Goal: Information Seeking & Learning: Check status

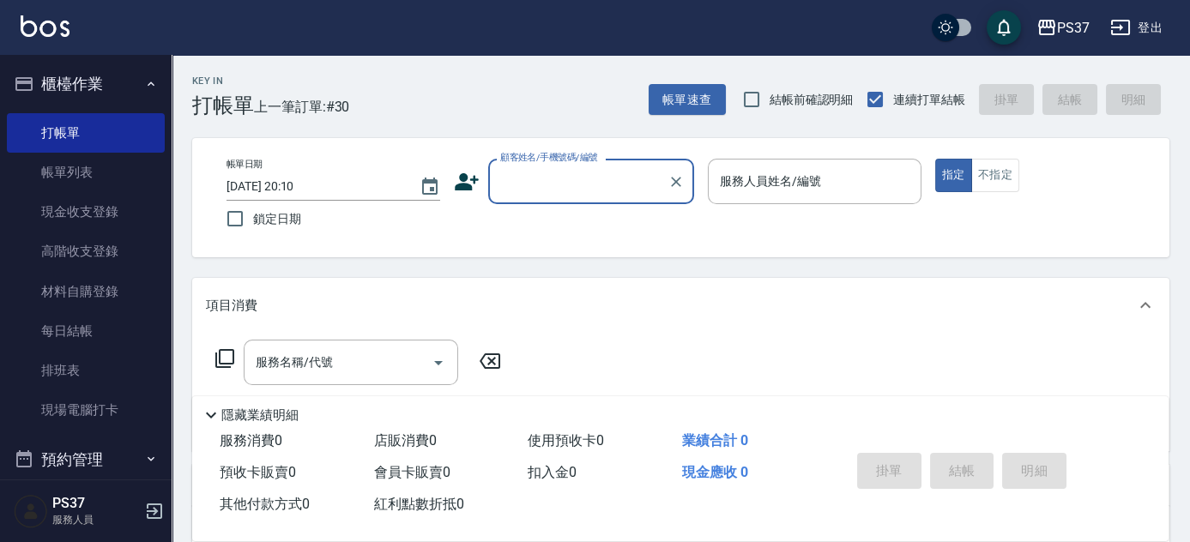
click at [595, 182] on input "顧客姓名/手機號碼/編號" at bounding box center [578, 181] width 165 height 30
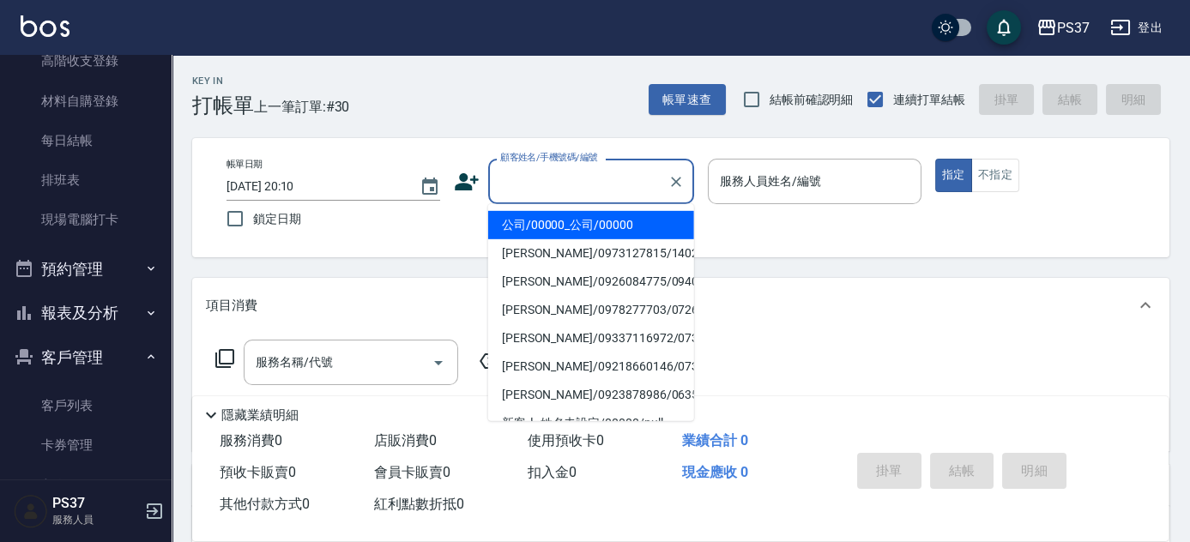
scroll to position [287, 0]
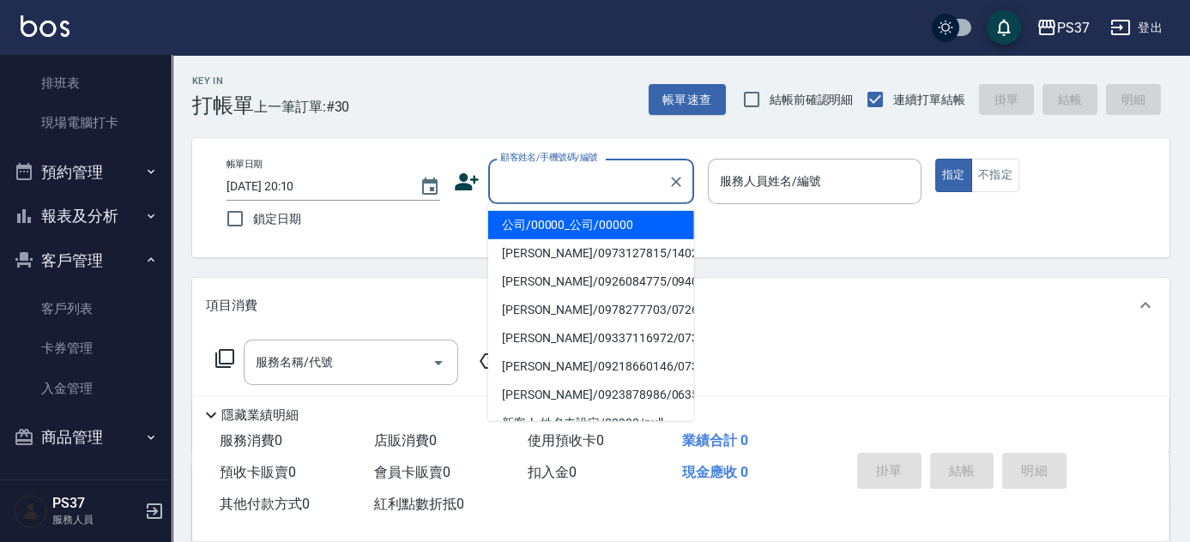
click at [404, 229] on label "鎖定日期" at bounding box center [321, 219] width 209 height 36
click at [253, 229] on input "鎖定日期" at bounding box center [235, 219] width 36 height 36
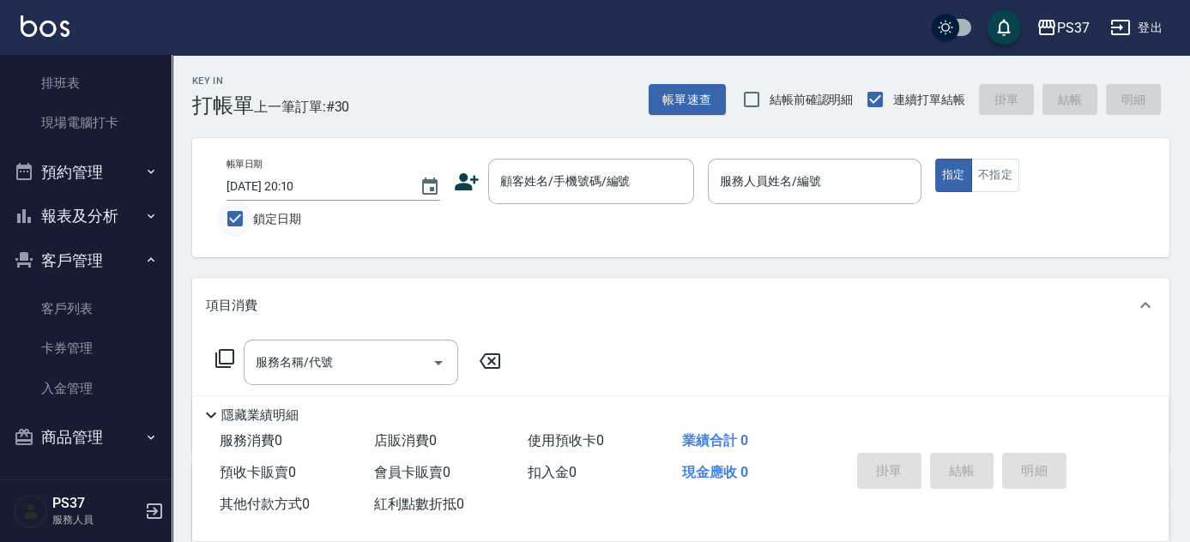
click at [236, 219] on input "鎖定日期" at bounding box center [235, 219] width 36 height 36
checkbox input "false"
type input "[DATE] 20:44"
click at [591, 179] on input "顧客姓名/手機號碼/編號" at bounding box center [578, 181] width 165 height 30
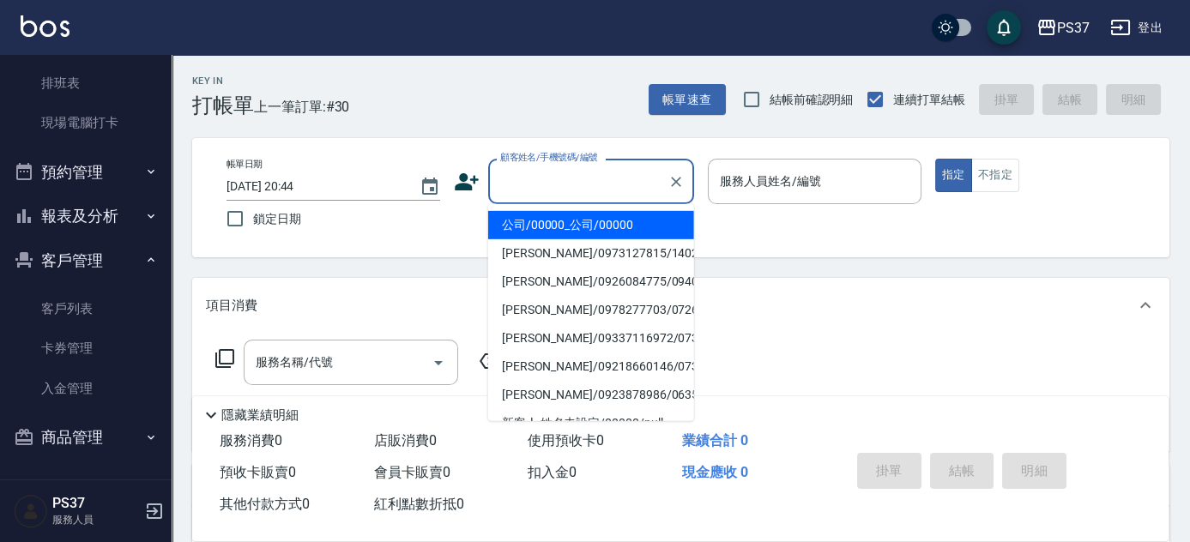
click at [578, 224] on li "公司/00000_公司/00000" at bounding box center [591, 225] width 206 height 28
type input "公司/00000_公司/00000"
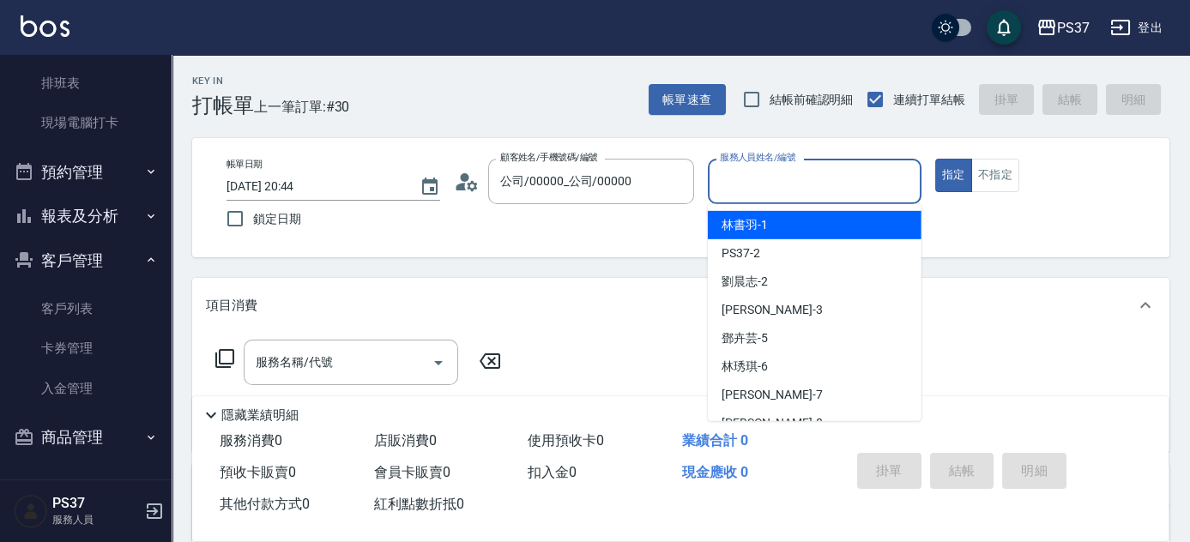
click at [732, 178] on input "服務人員姓名/編號" at bounding box center [814, 181] width 198 height 30
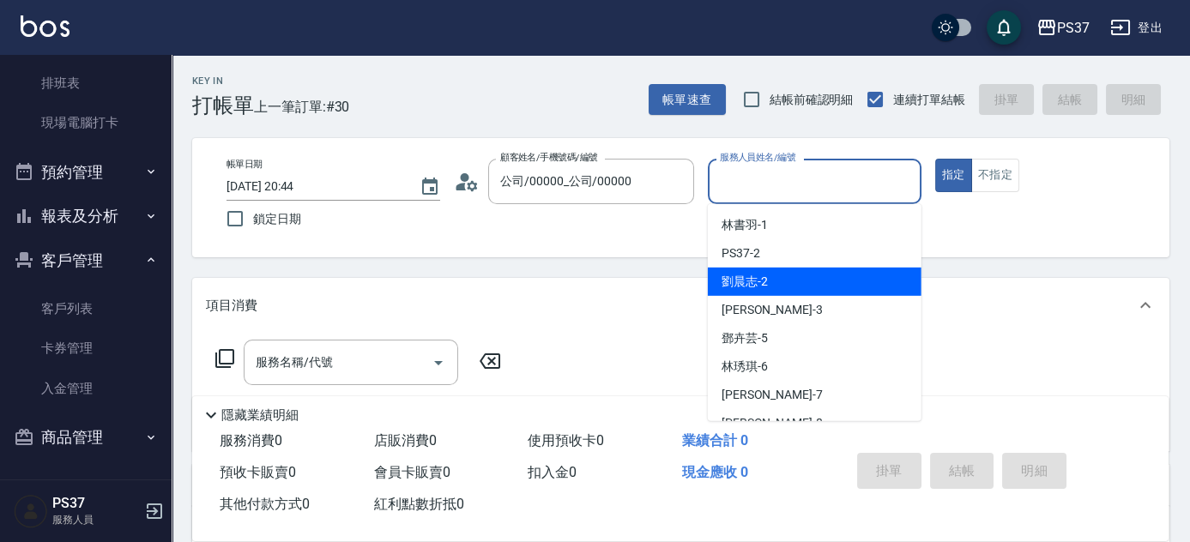
click at [750, 283] on span "[PERSON_NAME]-2" at bounding box center [744, 282] width 46 height 18
type input "[PERSON_NAME]-2"
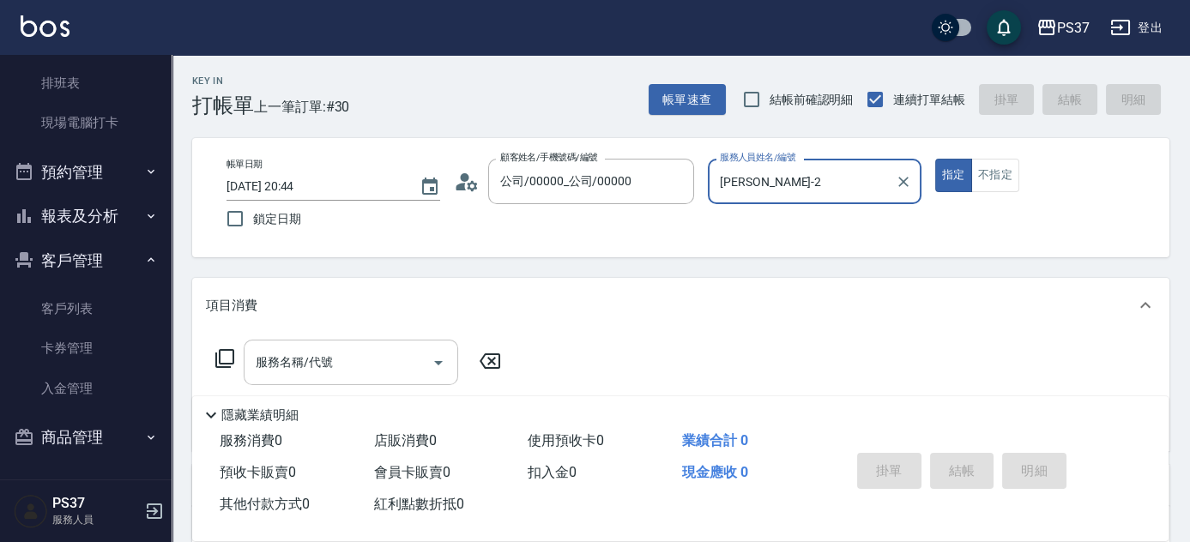
click at [336, 357] on input "服務名稱/代號" at bounding box center [337, 362] width 173 height 30
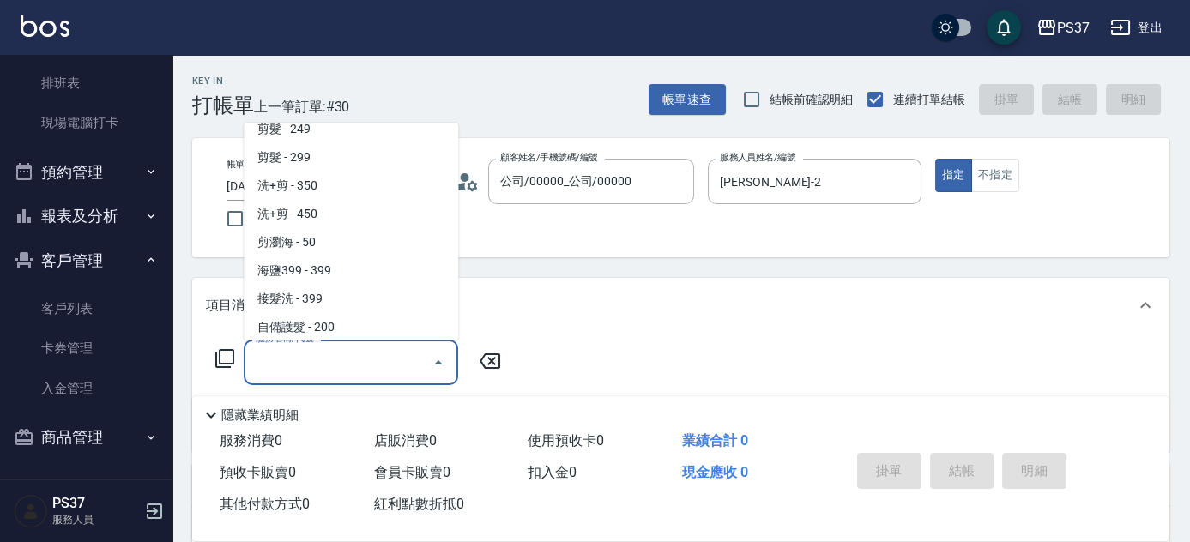
scroll to position [935, 0]
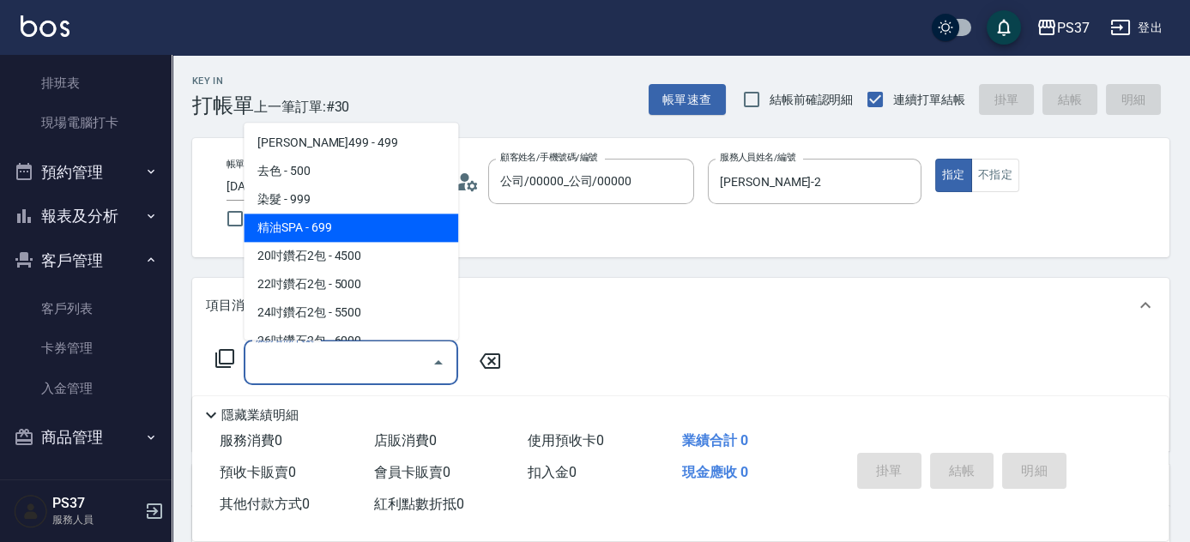
click at [345, 228] on span "精油SPA - 699" at bounding box center [351, 228] width 214 height 28
type input "精油SPA(0699)"
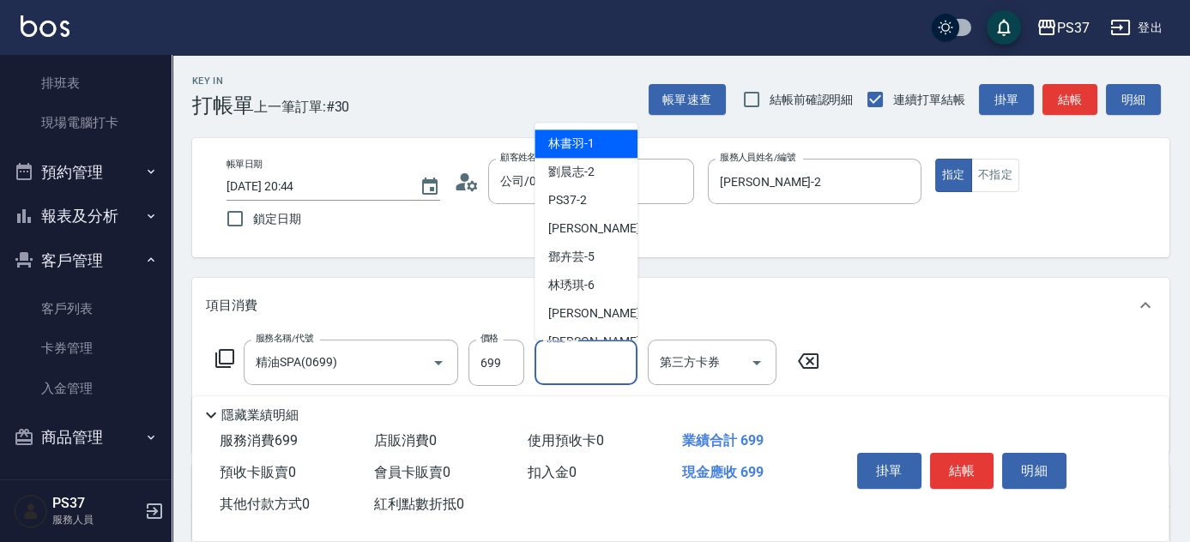
click at [594, 363] on input "洗髮-1" at bounding box center [585, 362] width 87 height 30
click at [585, 140] on span "[PERSON_NAME]-1" at bounding box center [571, 145] width 46 height 18
type input "[PERSON_NAME]-1"
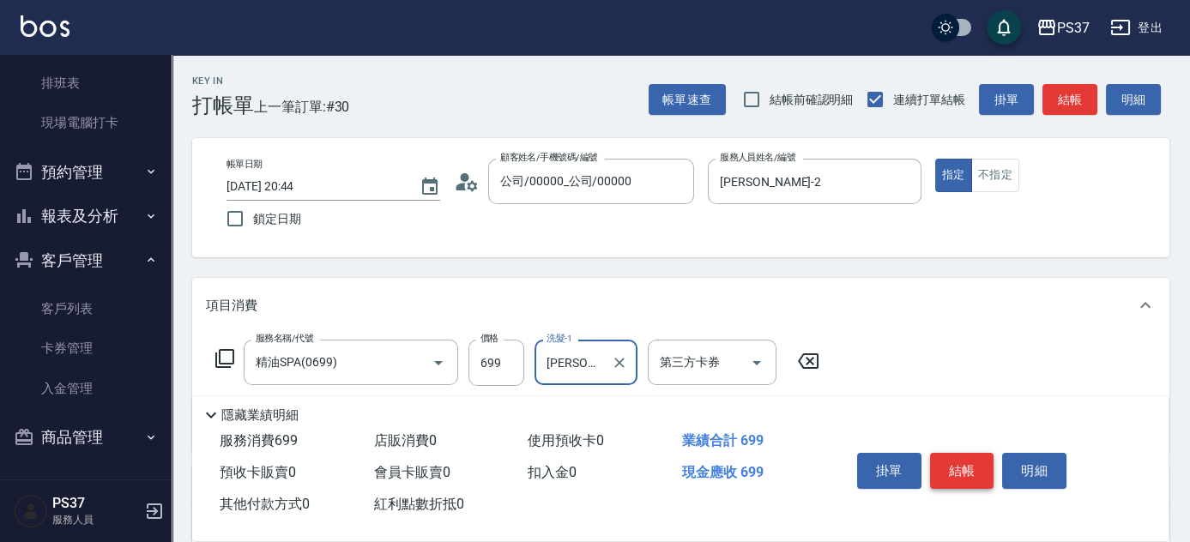
click at [962, 461] on button "結帳" at bounding box center [962, 471] width 64 height 36
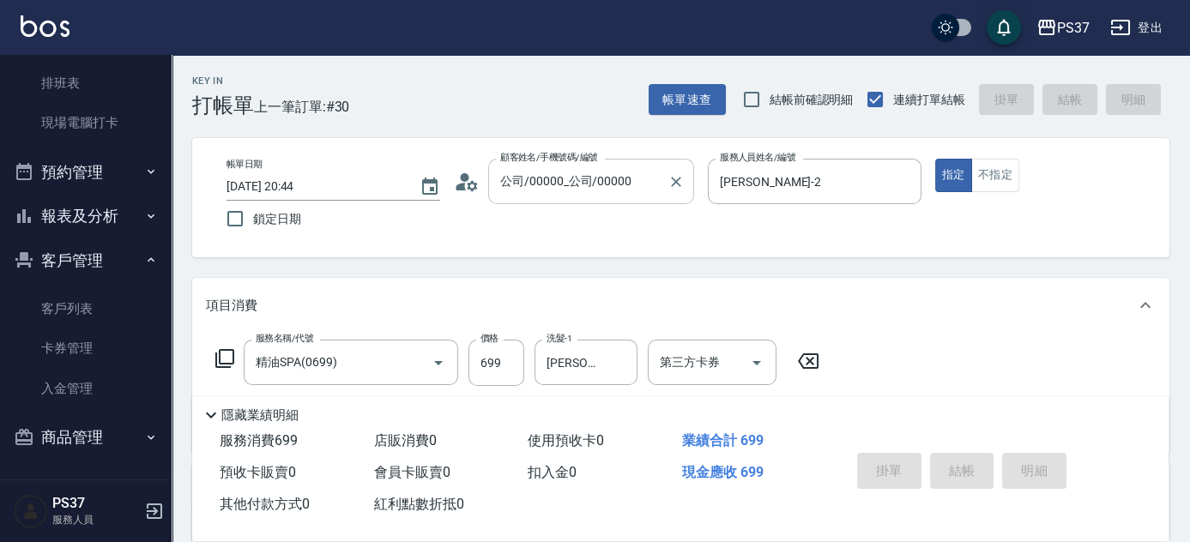
type input "[DATE] 20:45"
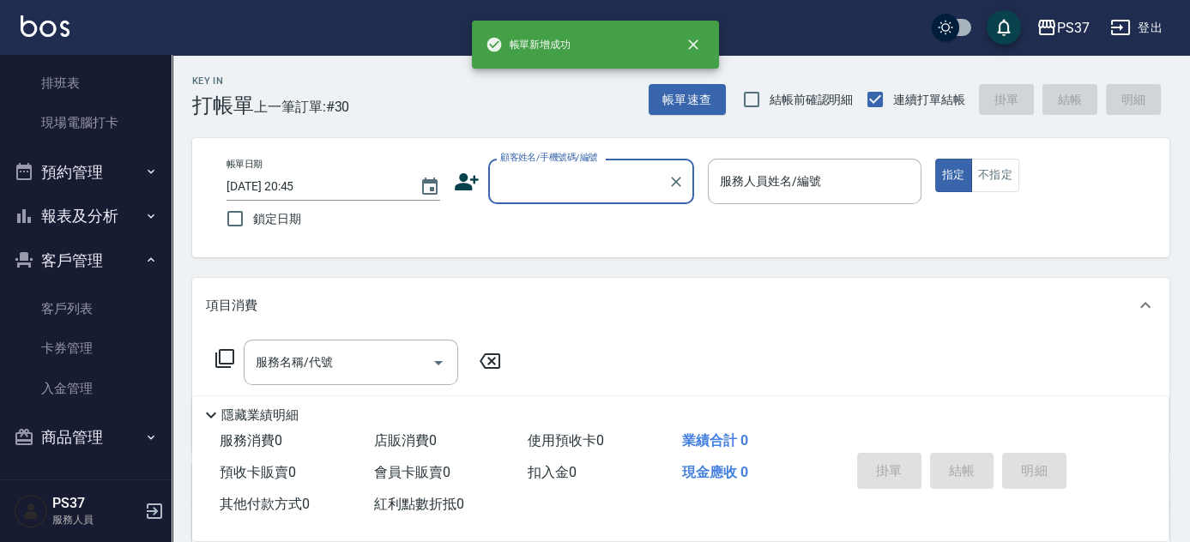
click at [560, 191] on input "顧客姓名/手機號碼/編號" at bounding box center [578, 181] width 165 height 30
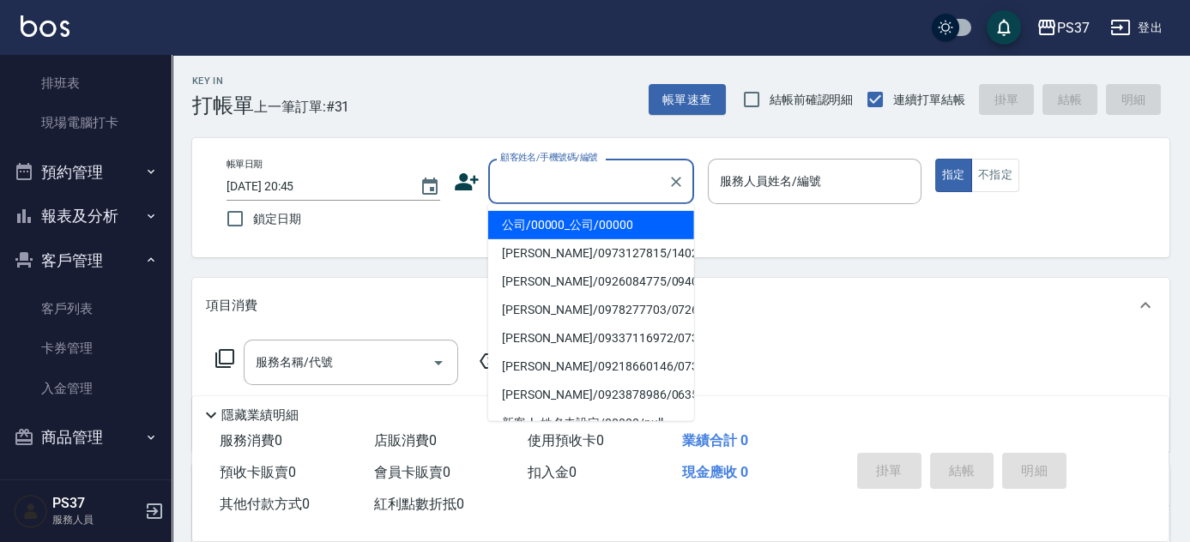
click at [557, 232] on li "公司/00000_公司/00000" at bounding box center [591, 225] width 206 height 28
type input "公司/00000_公司/00000"
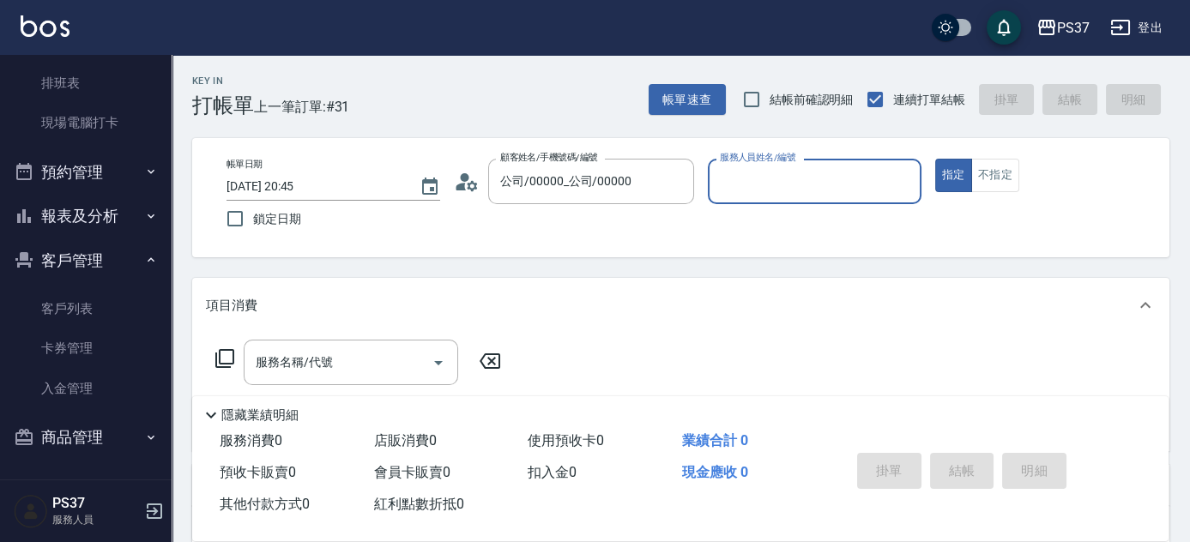
click at [750, 191] on input "服務人員姓名/編號" at bounding box center [814, 181] width 198 height 30
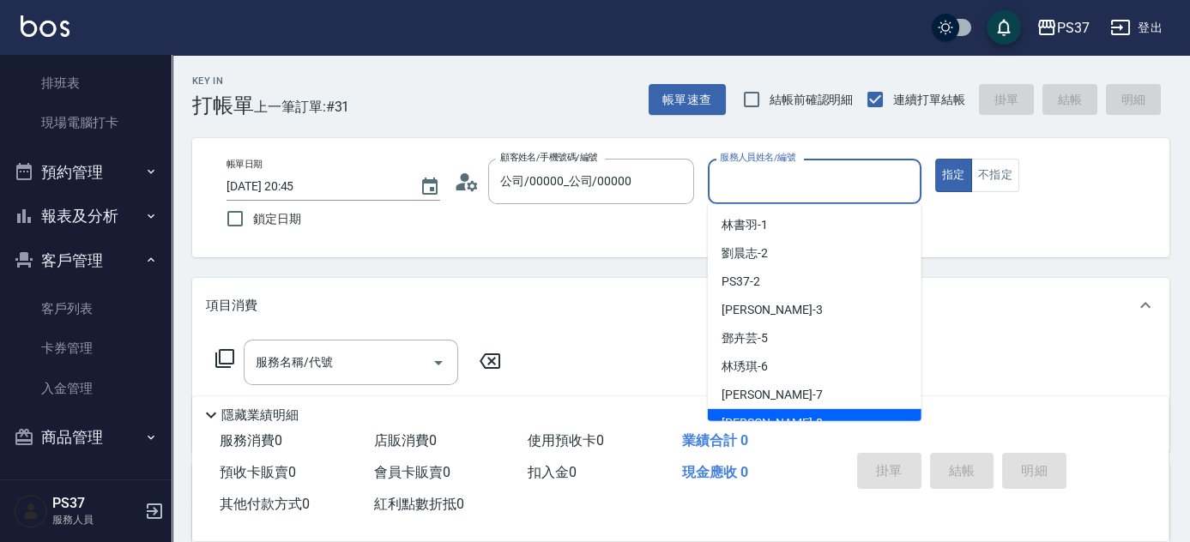
click at [798, 417] on div "[PERSON_NAME]-8" at bounding box center [815, 423] width 214 height 28
type input "[PERSON_NAME]-8"
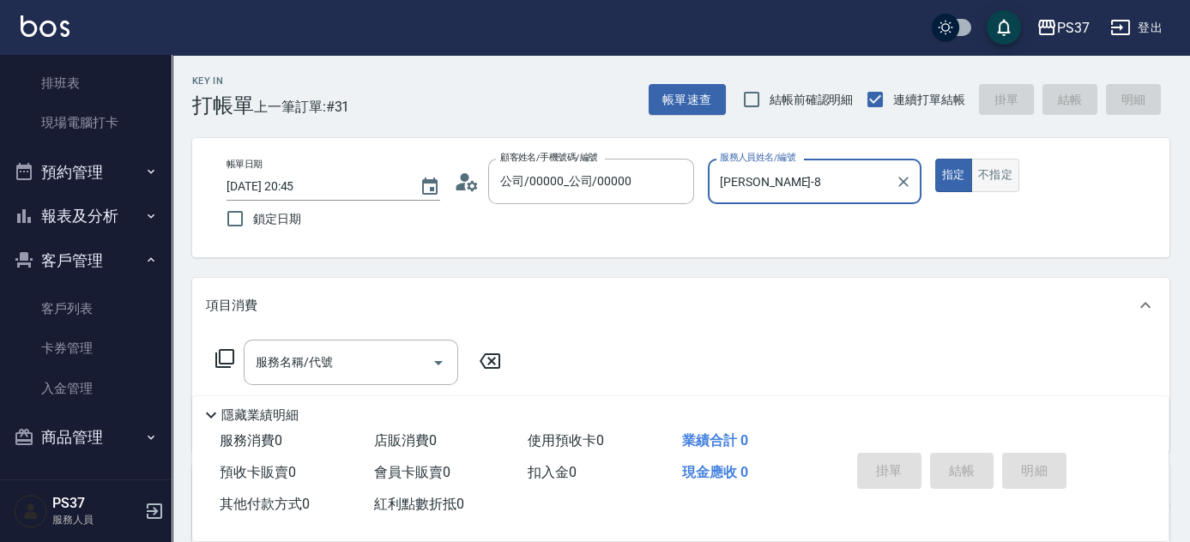
click at [985, 178] on button "不指定" at bounding box center [995, 175] width 48 height 33
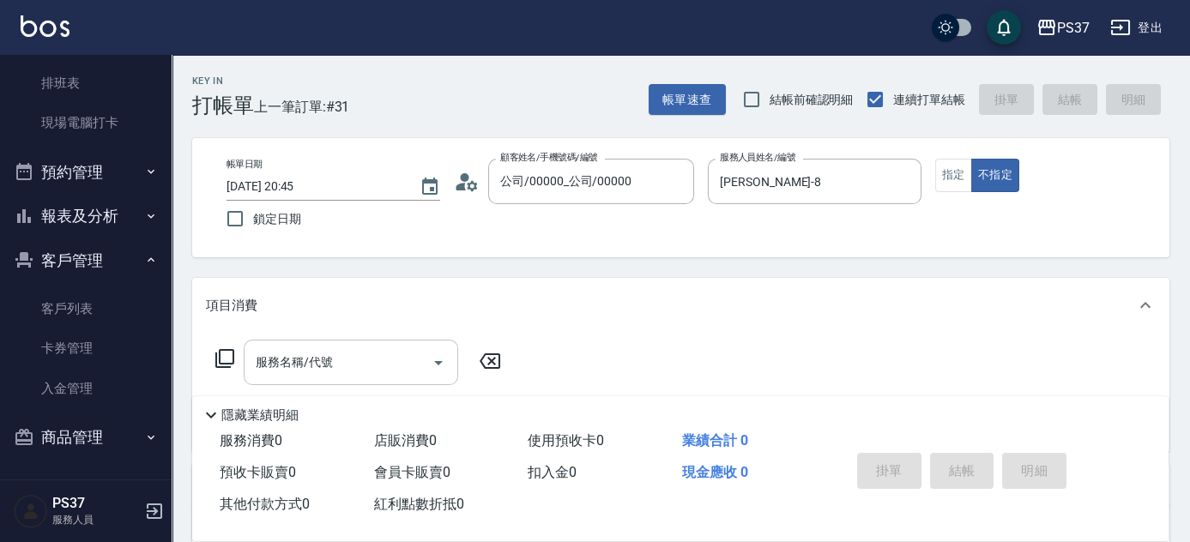
click at [376, 352] on input "服務名稱/代號" at bounding box center [337, 362] width 173 height 30
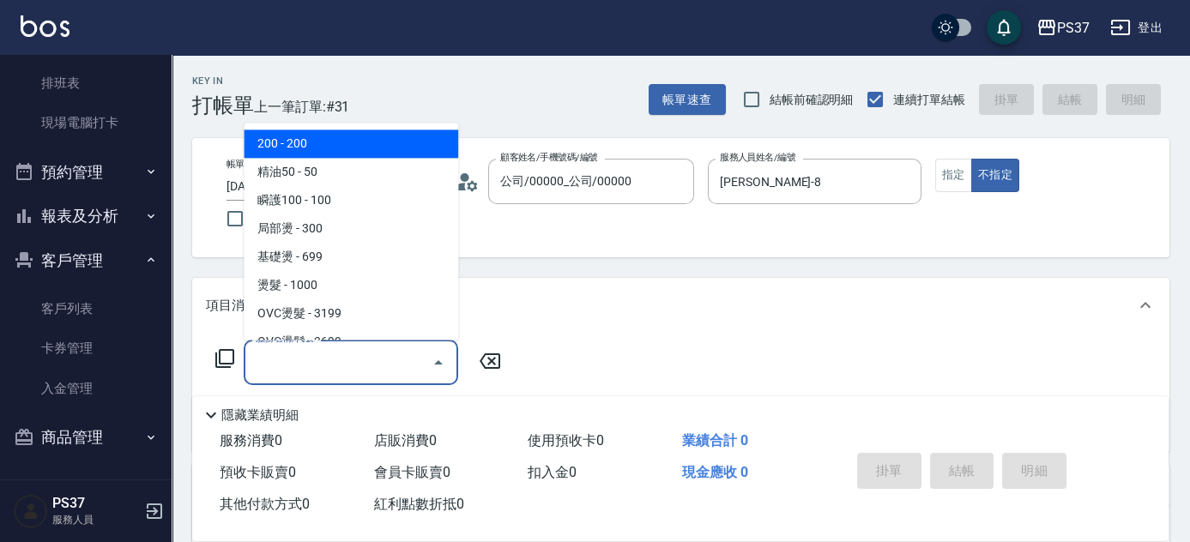
click at [328, 135] on span "200 - 200" at bounding box center [351, 144] width 214 height 28
type input "200(111)"
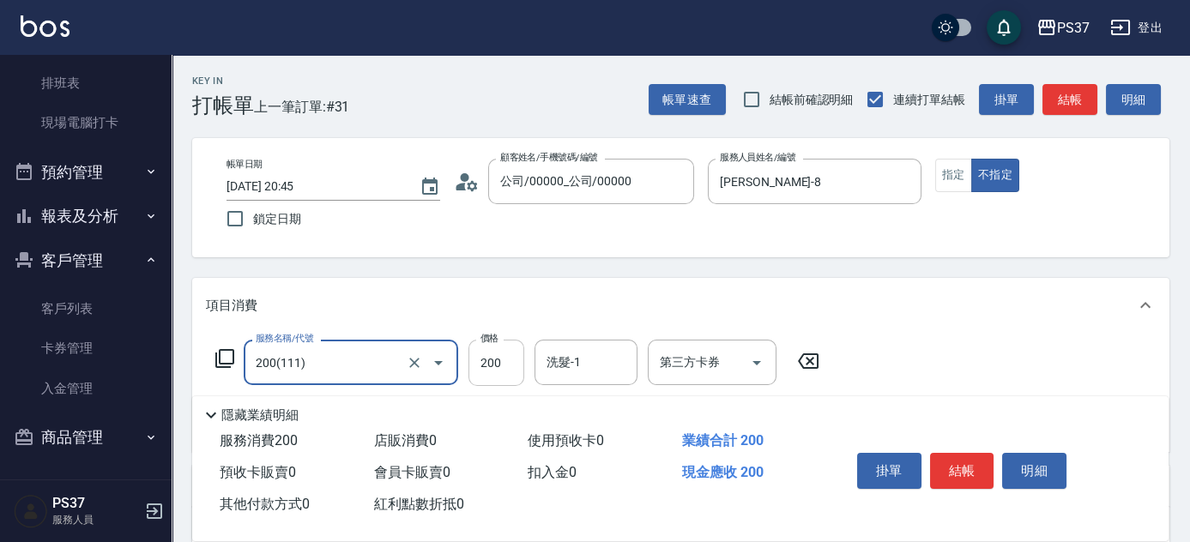
click at [506, 357] on input "200" at bounding box center [496, 363] width 56 height 46
type input "100"
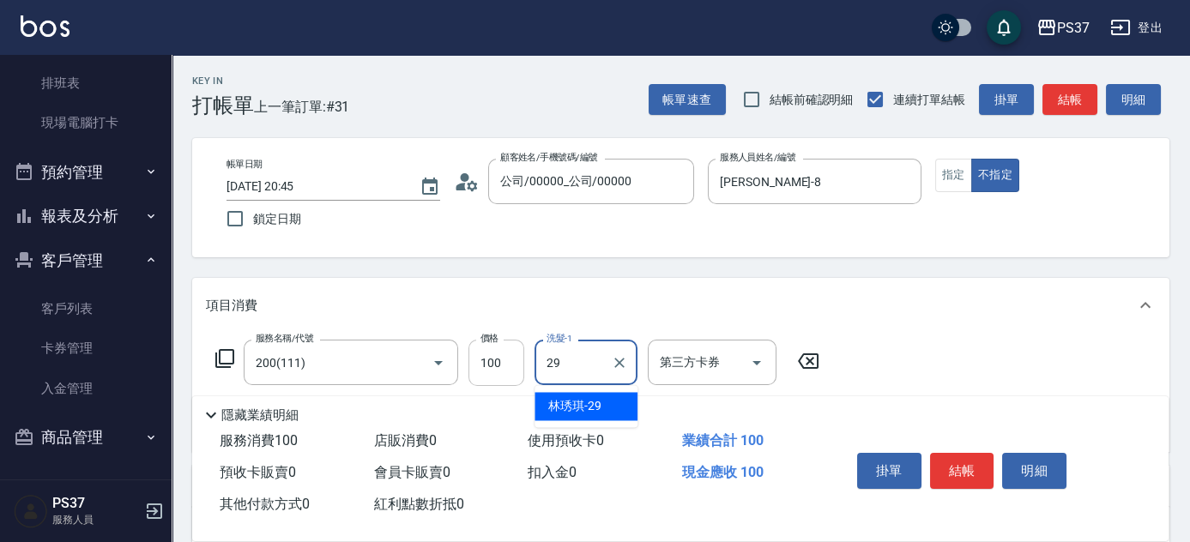
type input "[PERSON_NAME]-29"
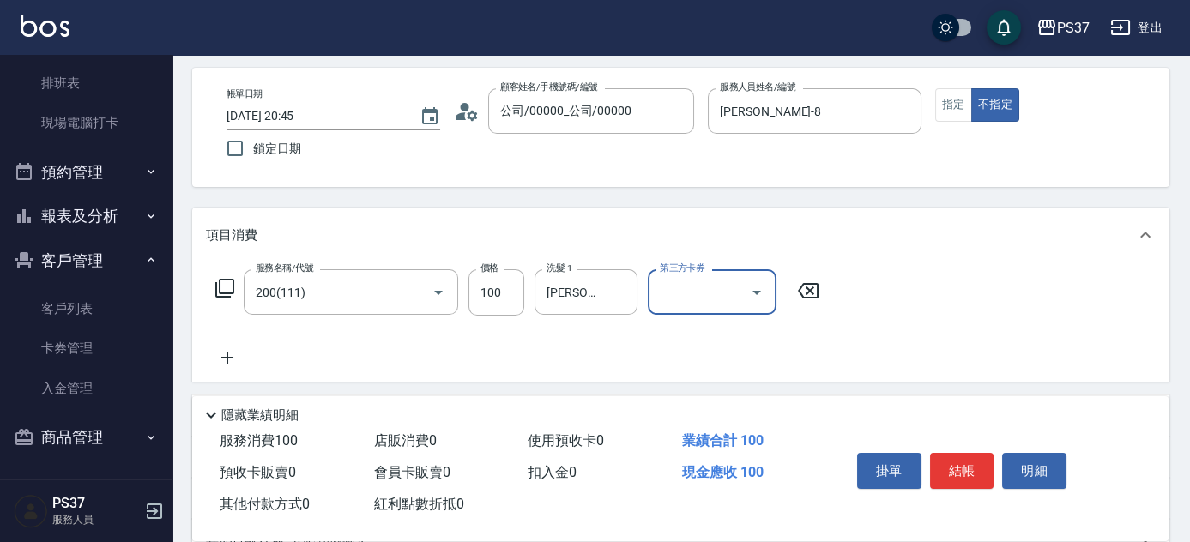
scroll to position [155, 0]
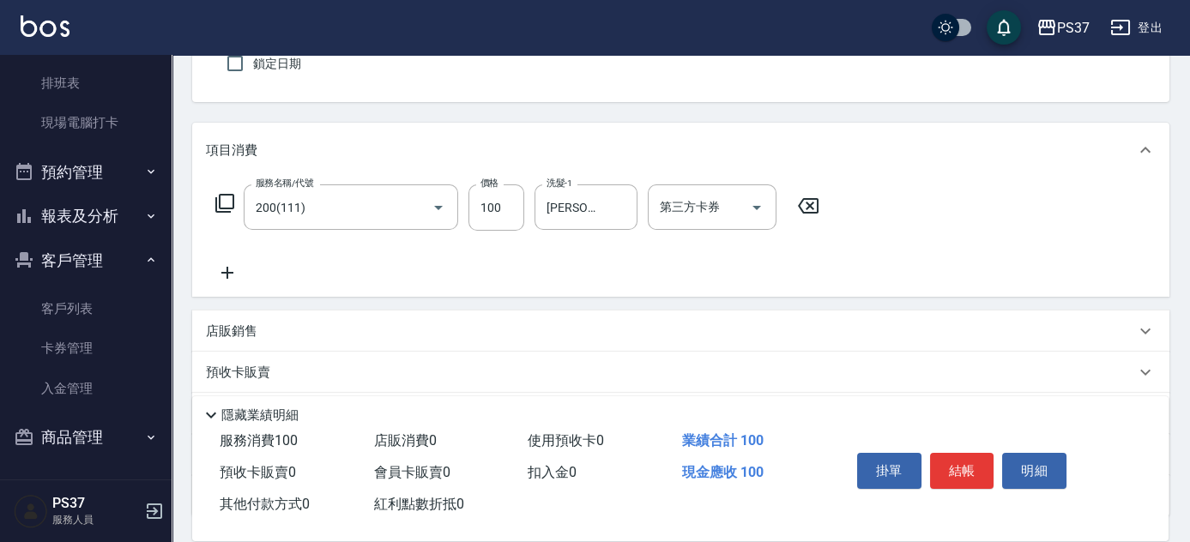
click at [238, 267] on icon at bounding box center [227, 272] width 43 height 21
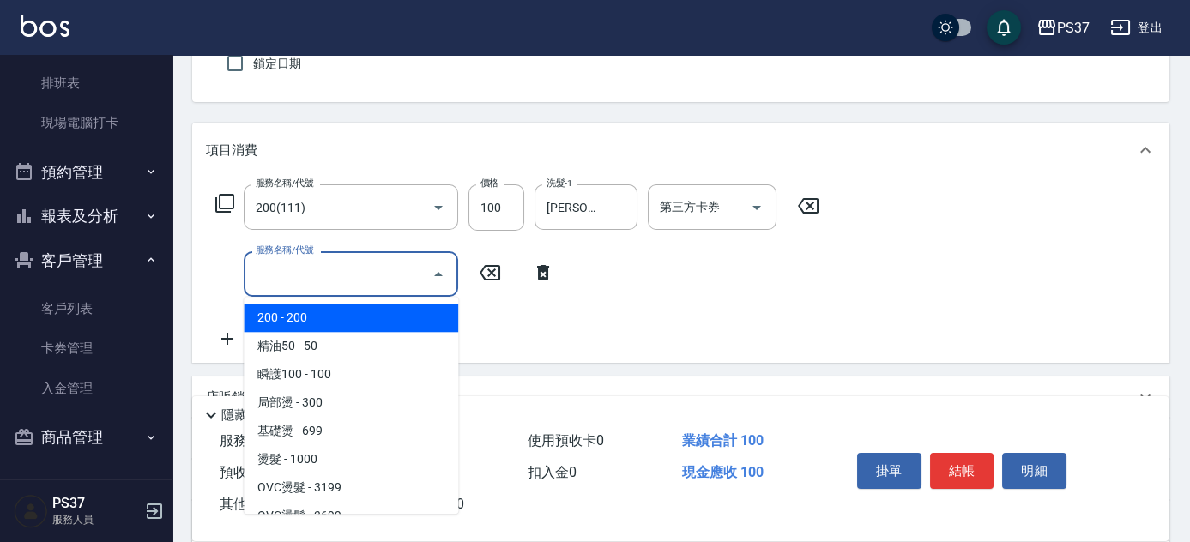
click at [282, 271] on input "服務名稱/代號" at bounding box center [337, 274] width 173 height 30
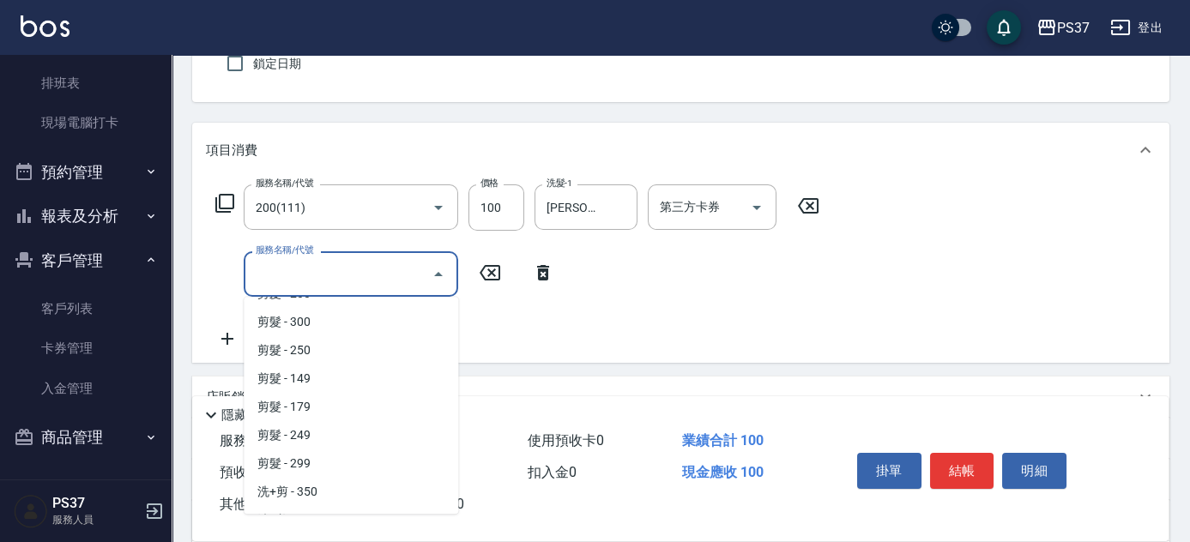
scroll to position [389, 0]
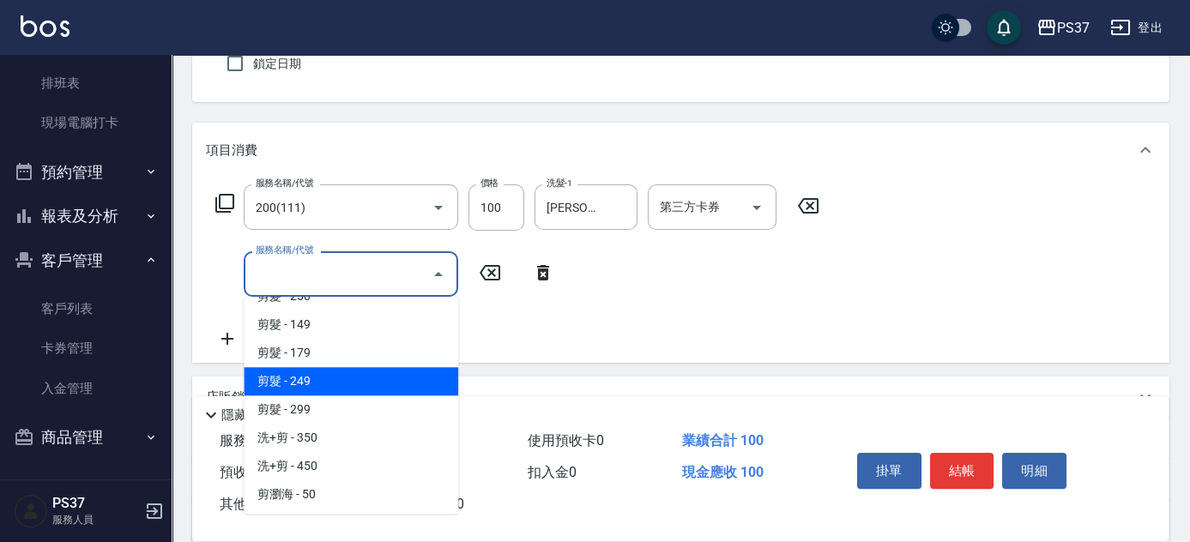
click at [352, 367] on span "剪髮 - 249" at bounding box center [351, 381] width 214 height 28
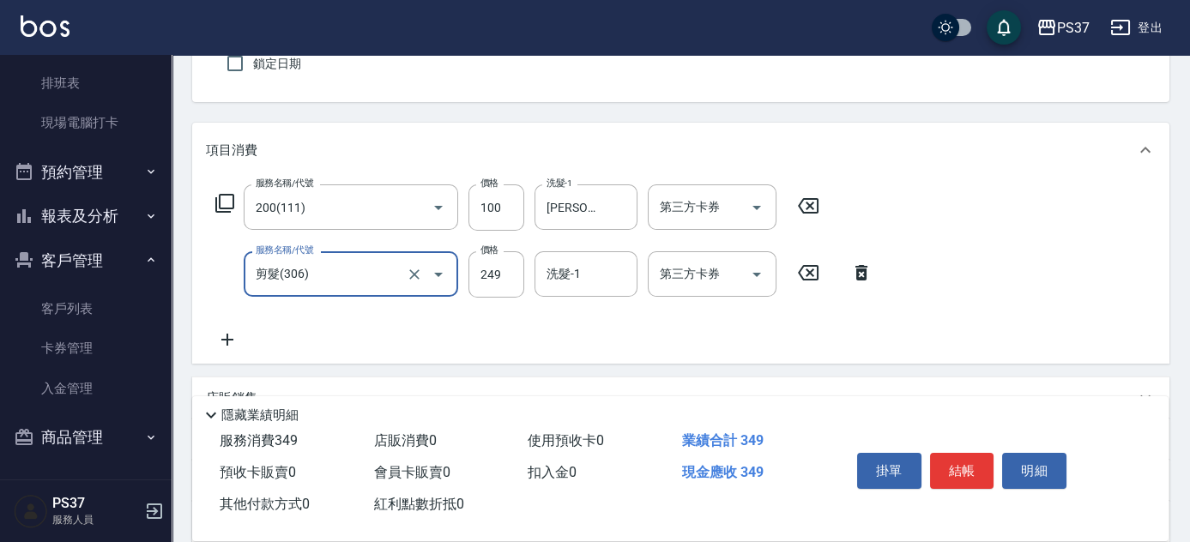
click at [381, 291] on div "剪髮(306) 服務名稱/代號" at bounding box center [351, 273] width 214 height 45
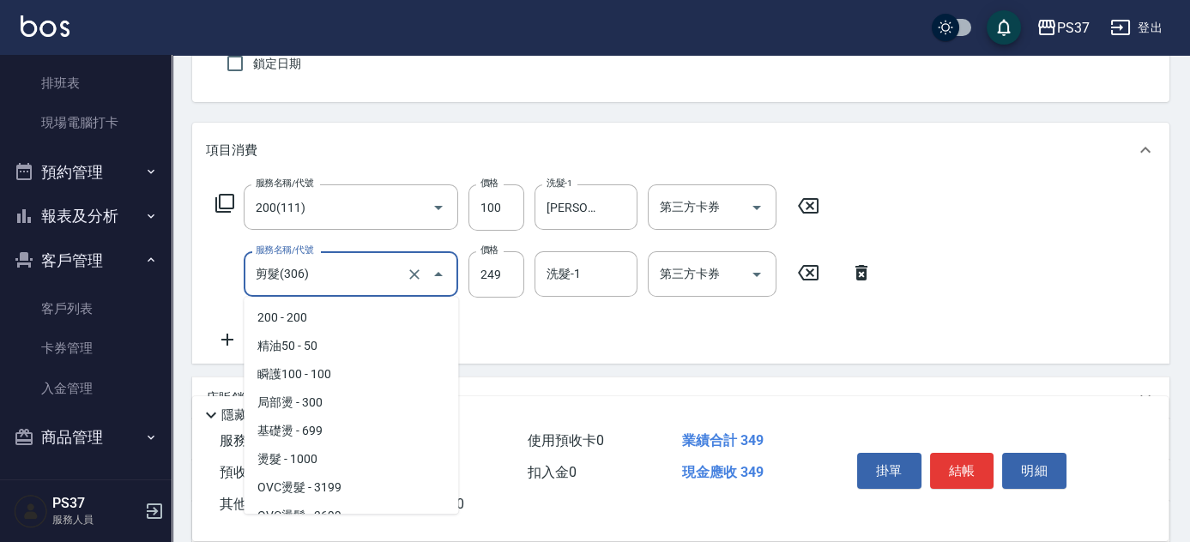
scroll to position [271, 0]
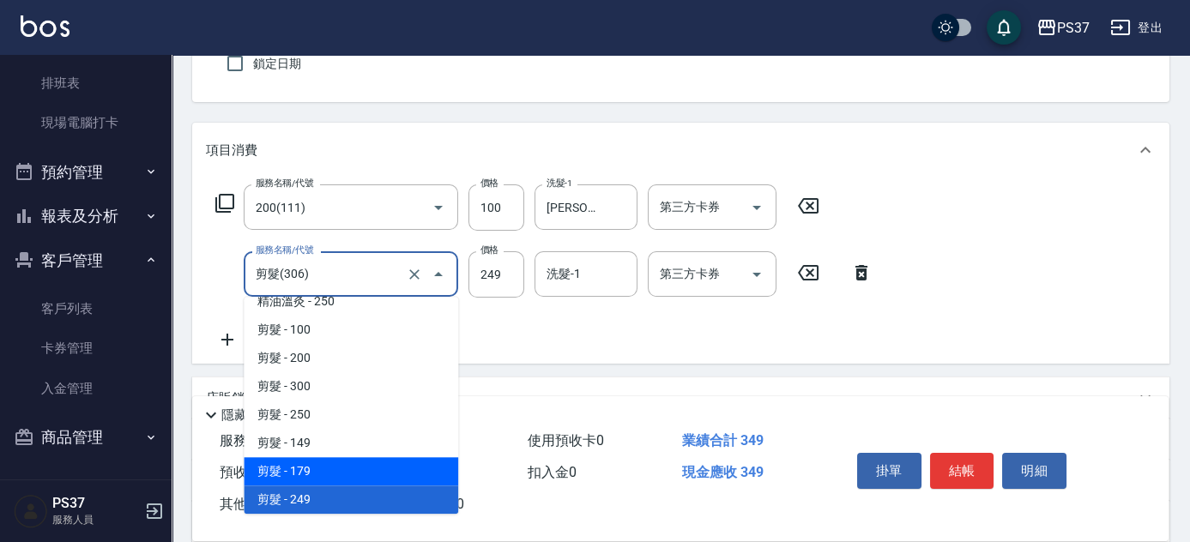
click at [364, 467] on span "剪髮 - 179" at bounding box center [351, 471] width 214 height 28
type input "剪髮(305)"
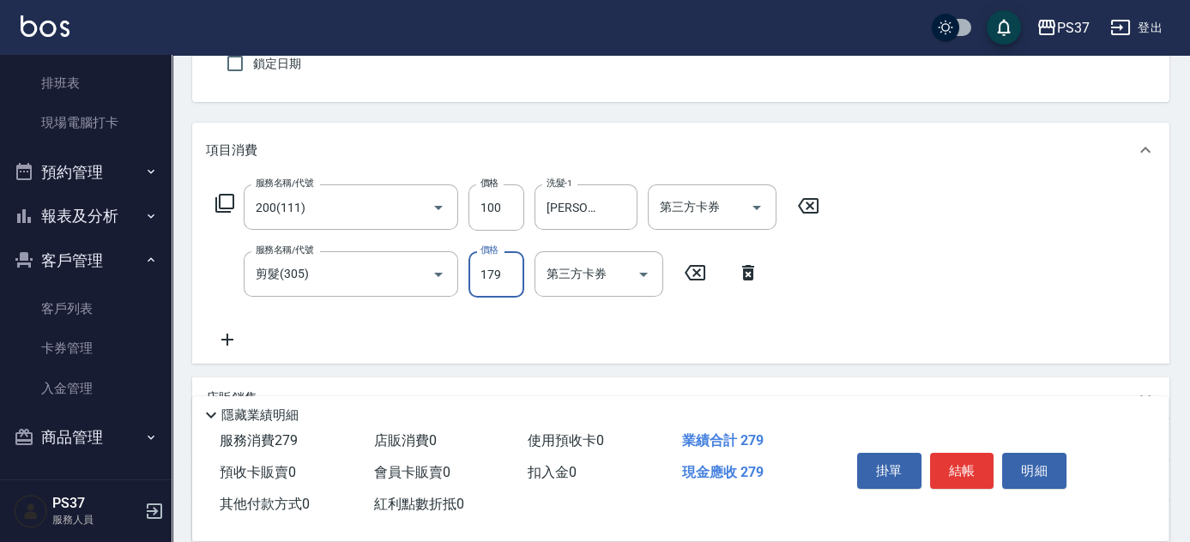
click at [501, 280] on input "179" at bounding box center [496, 274] width 56 height 46
type input "180"
click at [972, 473] on button "結帳" at bounding box center [962, 471] width 64 height 36
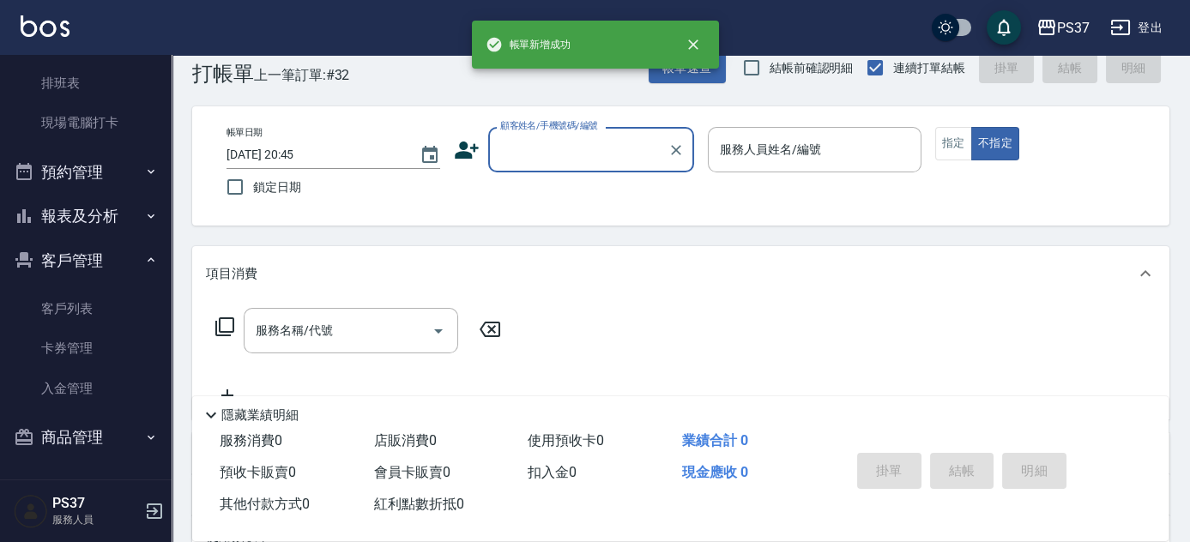
scroll to position [0, 0]
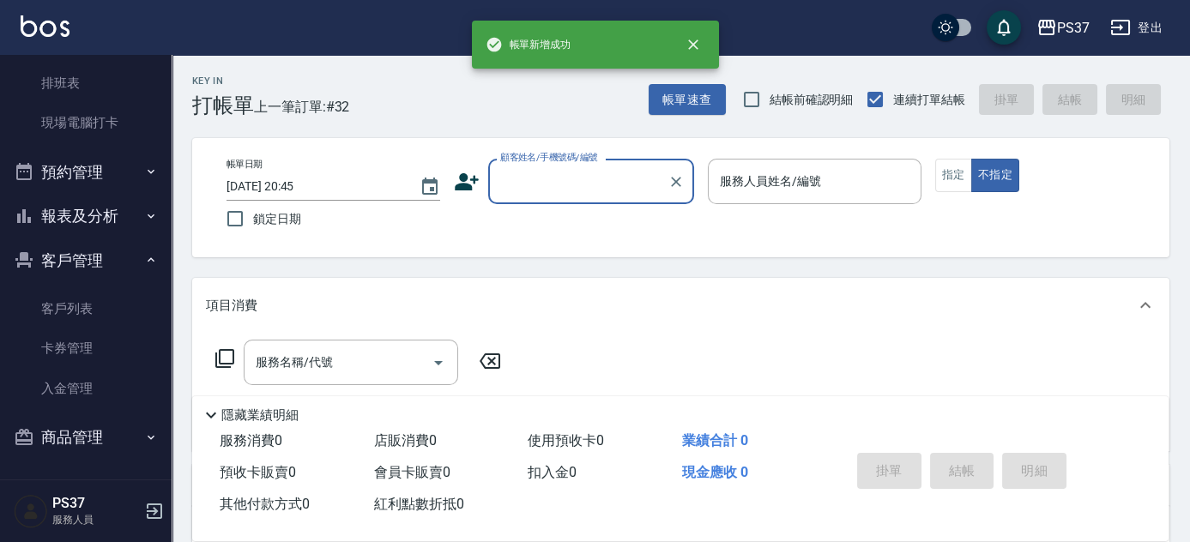
click at [599, 190] on input "顧客姓名/手機號碼/編號" at bounding box center [578, 181] width 165 height 30
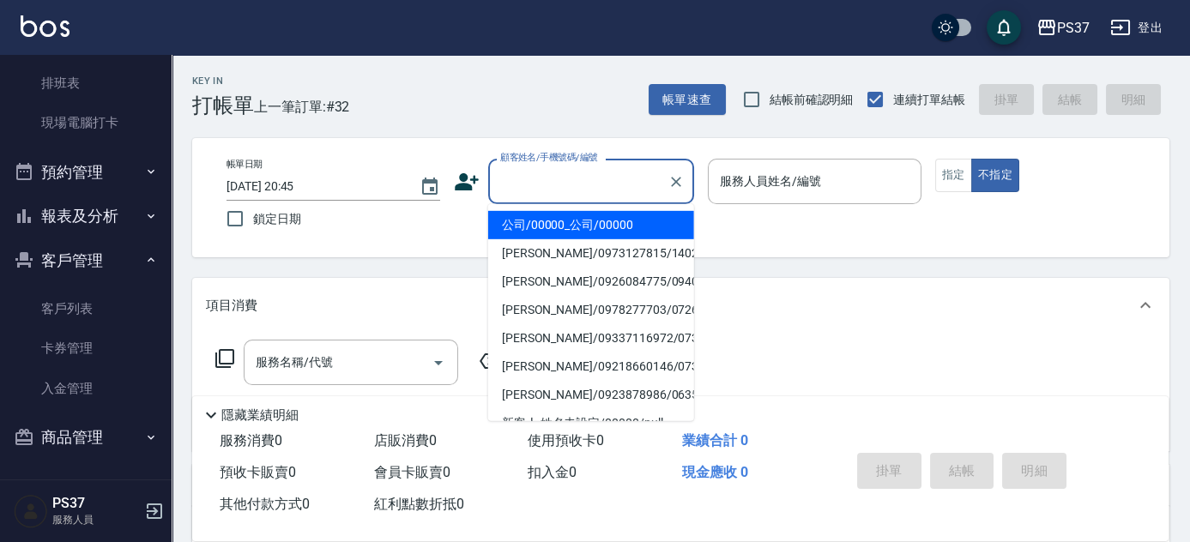
click at [610, 226] on li "公司/00000_公司/00000" at bounding box center [591, 225] width 206 height 28
type input "公司/00000_公司/00000"
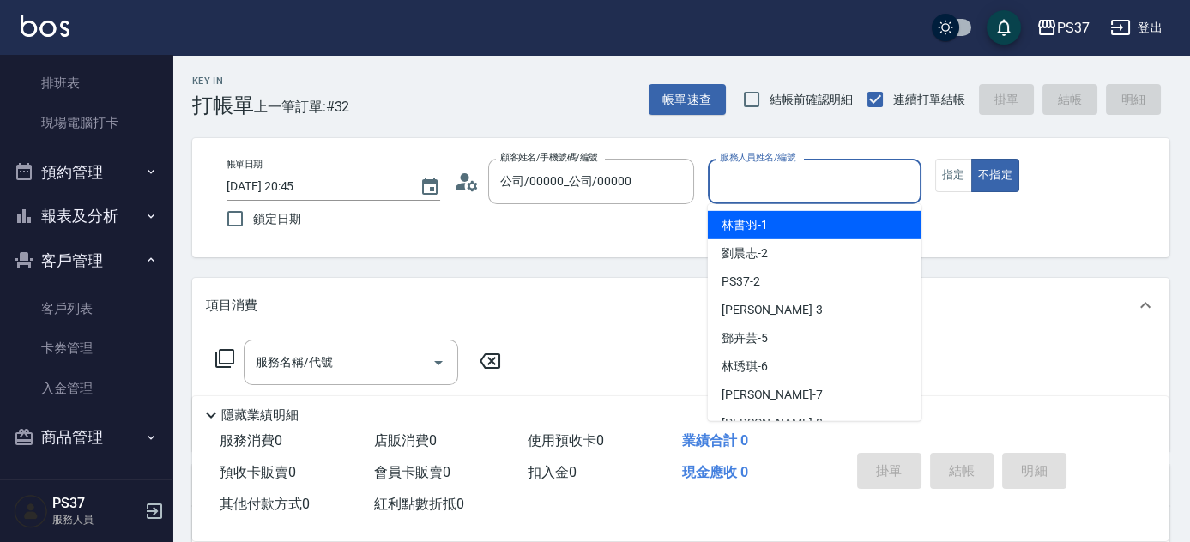
click at [780, 183] on input "服務人員姓名/編號" at bounding box center [814, 181] width 198 height 30
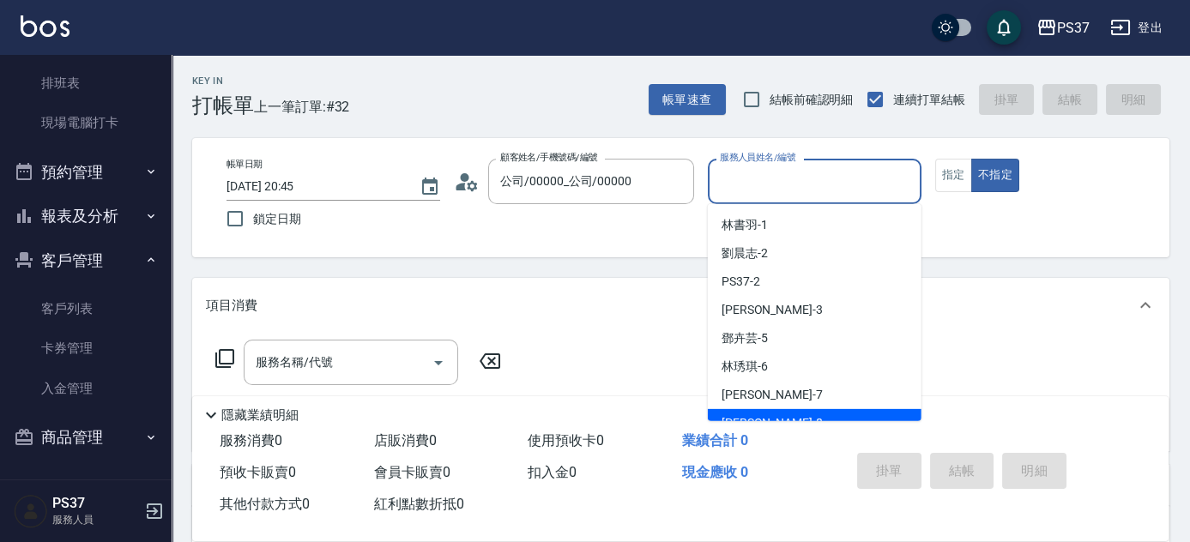
click at [781, 410] on div "[PERSON_NAME]-8" at bounding box center [815, 423] width 214 height 28
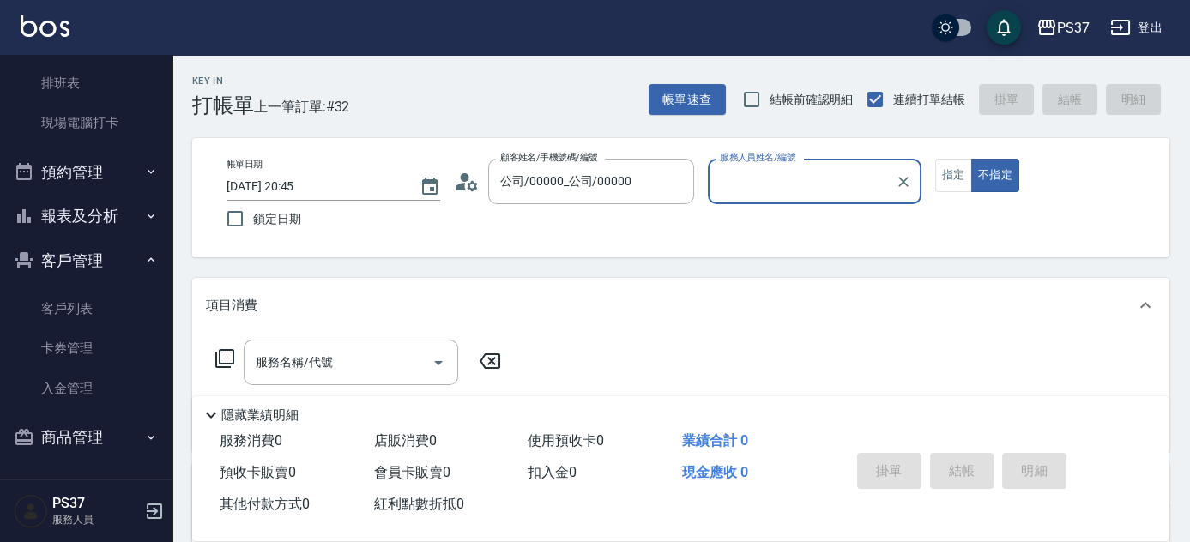
type input "[PERSON_NAME]-8"
click at [367, 373] on input "服務名稱/代號" at bounding box center [337, 362] width 173 height 30
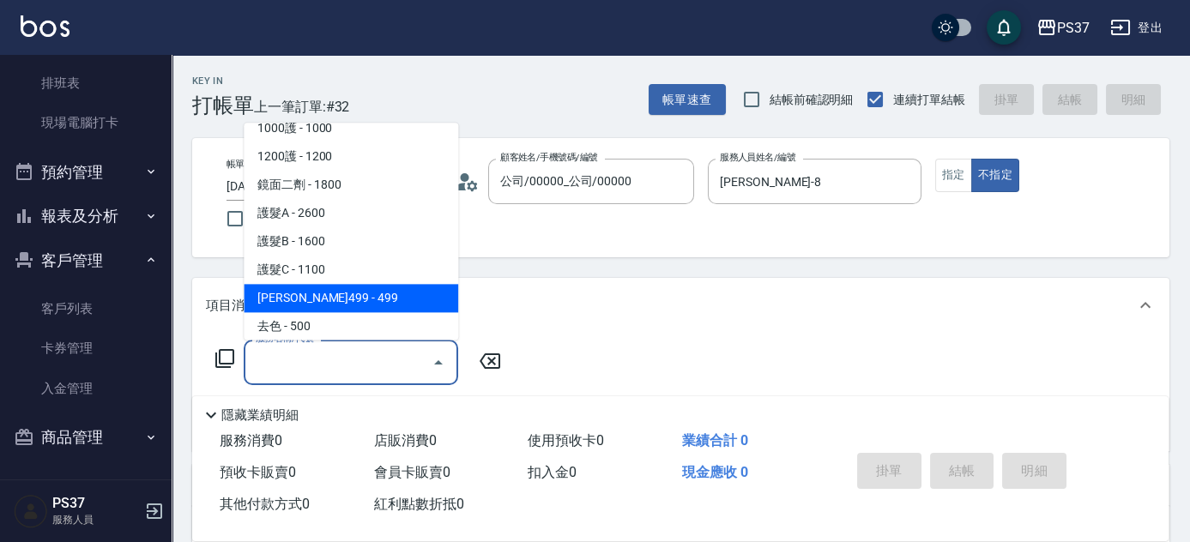
scroll to position [858, 0]
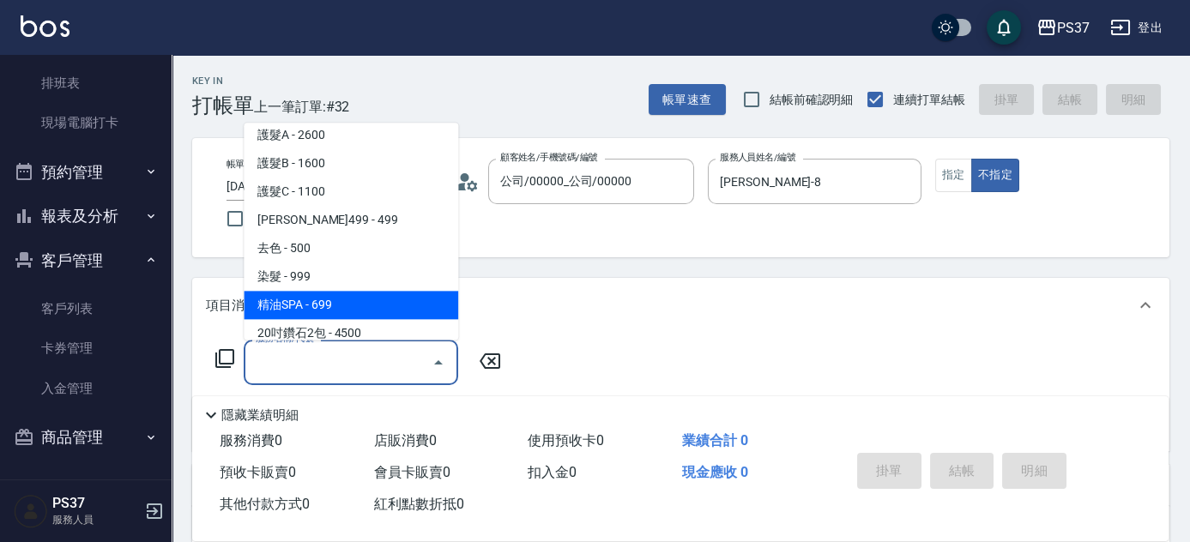
click at [343, 301] on span "精油SPA - 699" at bounding box center [351, 306] width 214 height 28
type input "精油SPA(0699)"
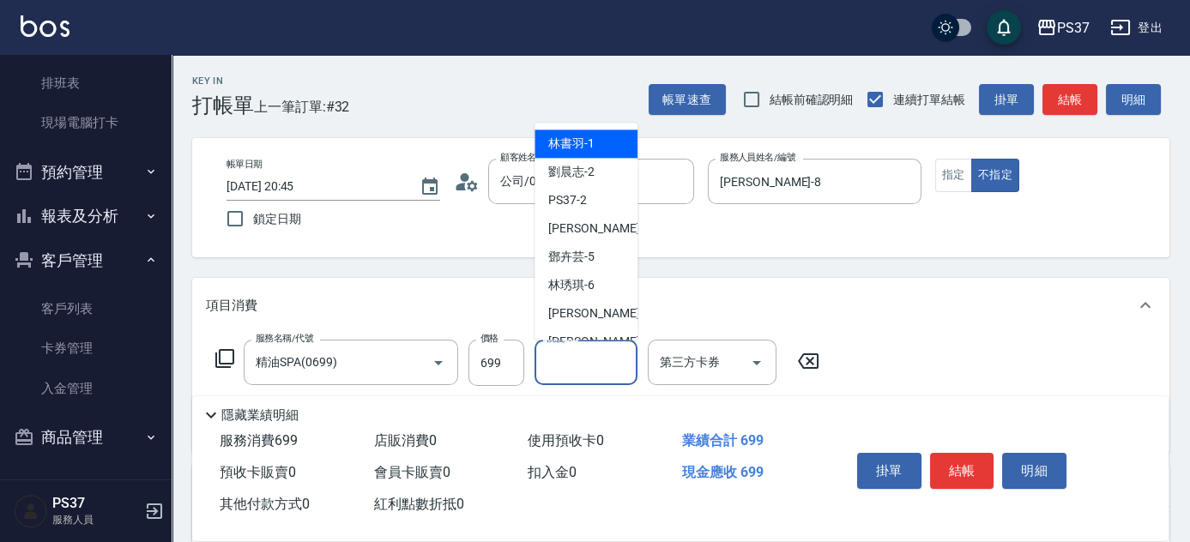
click at [589, 376] on input "洗髮-1" at bounding box center [585, 362] width 87 height 30
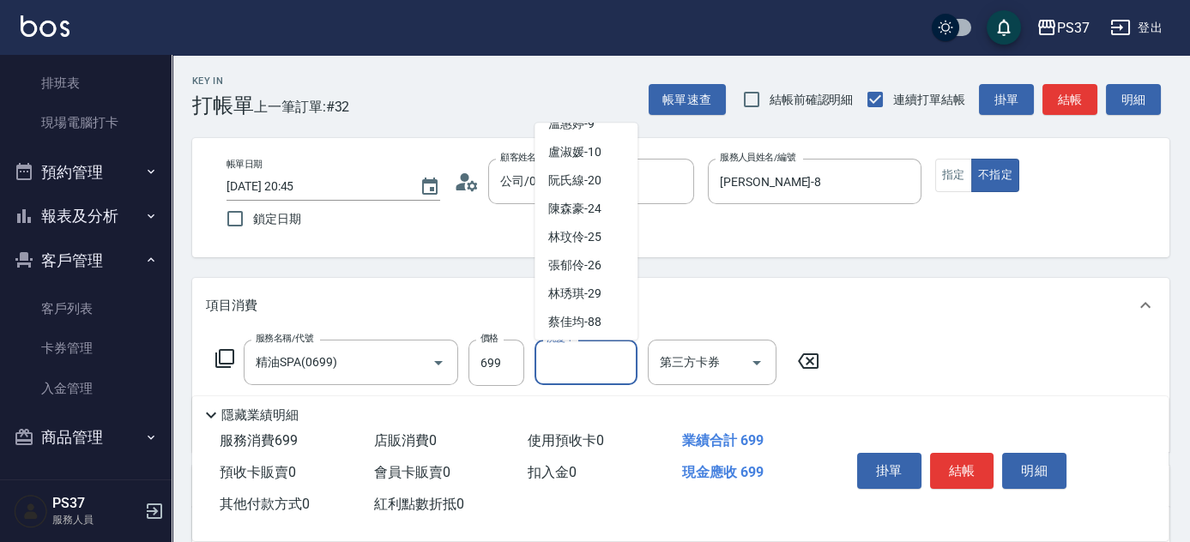
scroll to position [277, 0]
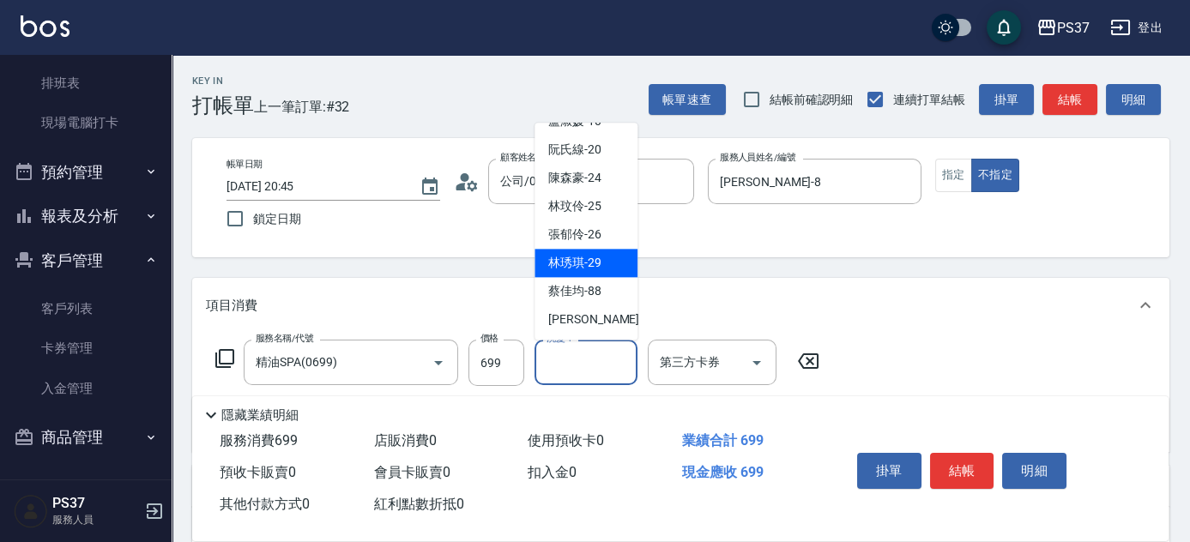
click at [583, 257] on span "[PERSON_NAME]-29" at bounding box center [574, 264] width 53 height 18
type input "[PERSON_NAME]-29"
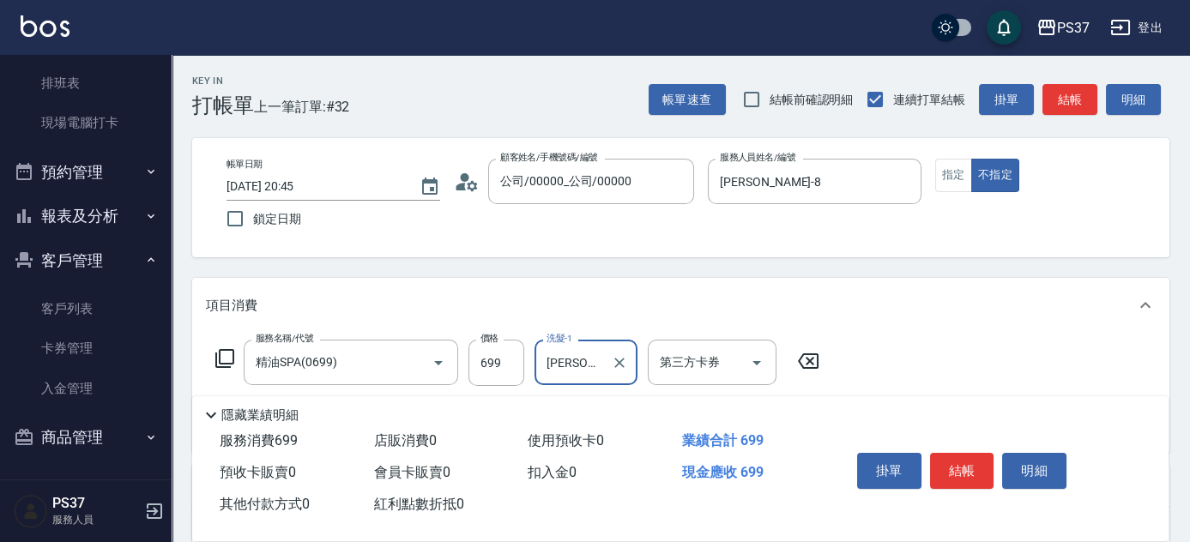
scroll to position [292, 0]
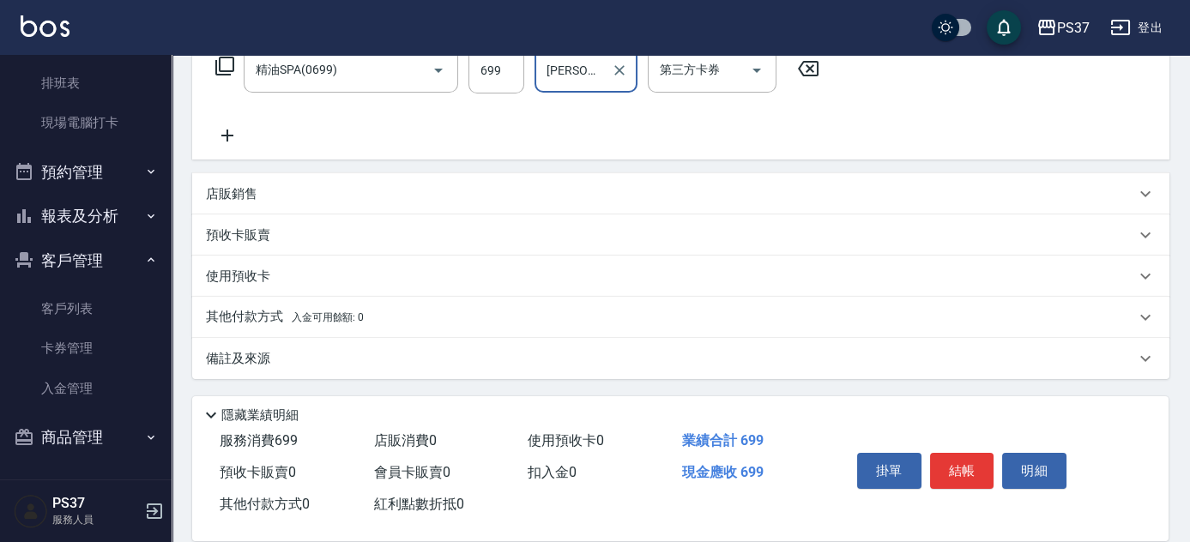
click at [226, 127] on icon at bounding box center [227, 135] width 43 height 21
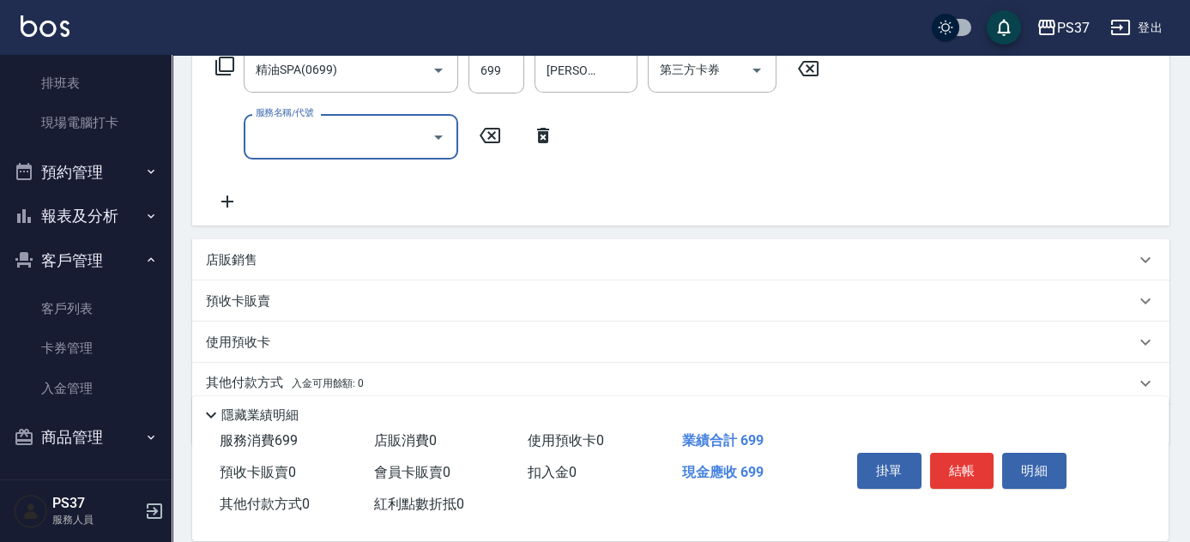
click at [284, 135] on input "服務名稱/代號" at bounding box center [337, 137] width 173 height 30
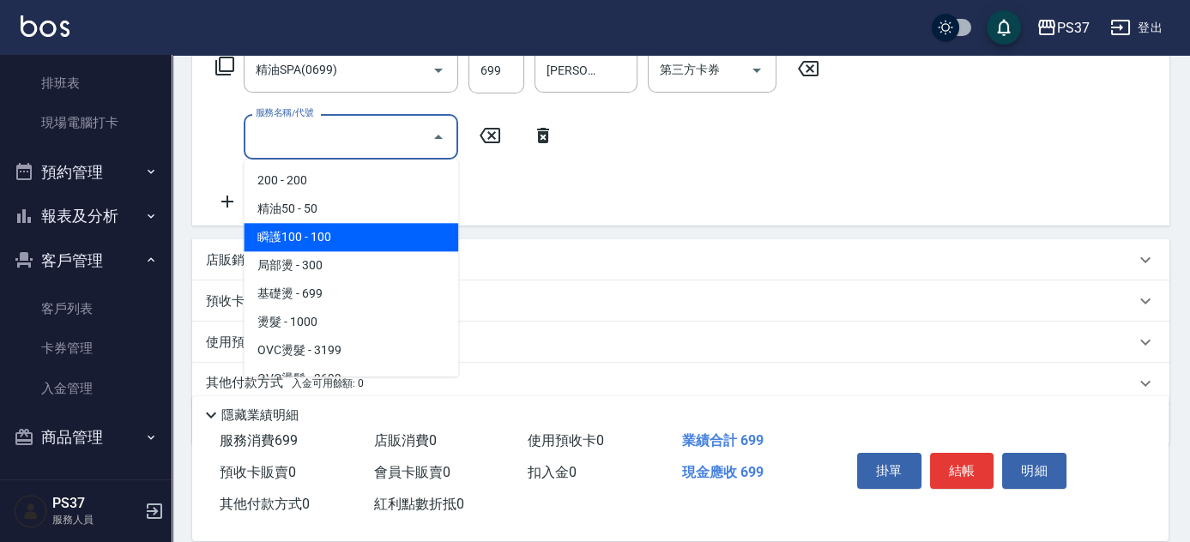
click at [357, 241] on span "瞬護100 - 100" at bounding box center [351, 237] width 214 height 28
type input "瞬護100(113)"
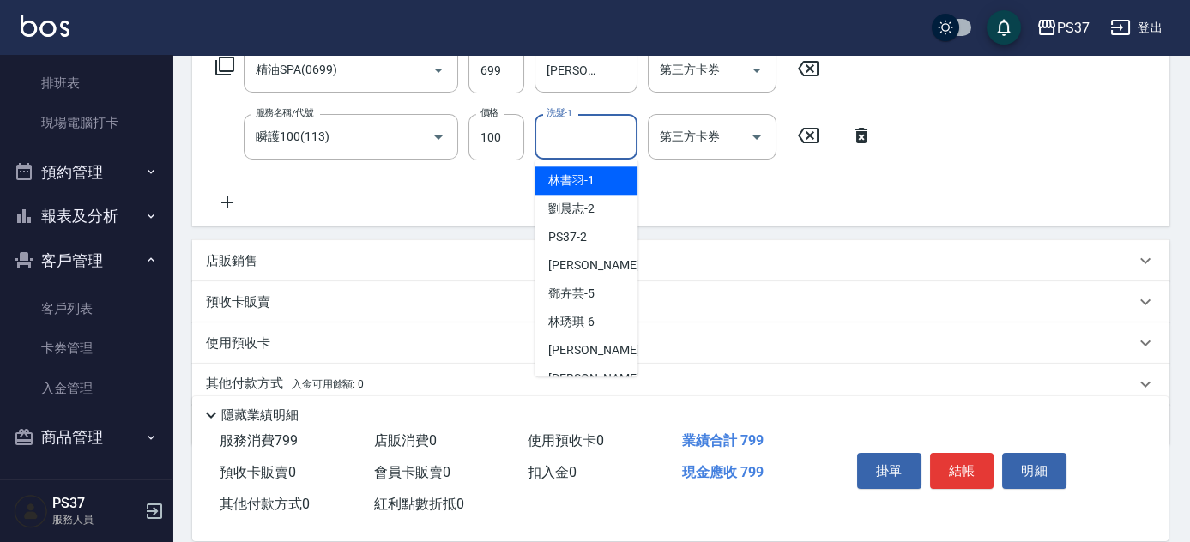
click at [581, 137] on input "洗髮-1" at bounding box center [585, 137] width 87 height 30
click at [584, 374] on span "[PERSON_NAME]-8" at bounding box center [598, 379] width 101 height 18
type input "[PERSON_NAME]-8"
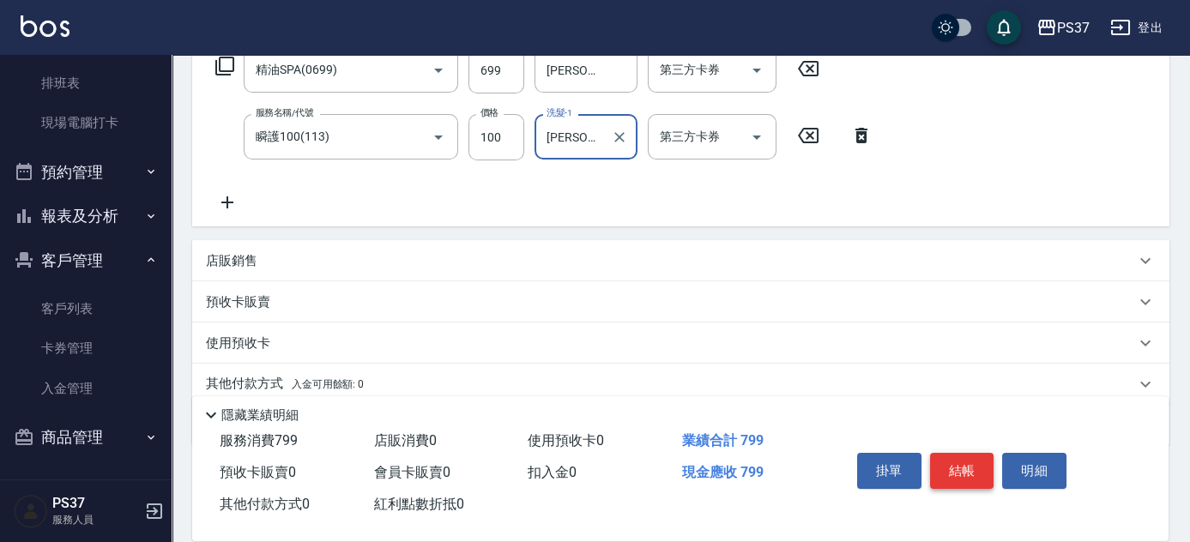
click at [961, 463] on button "結帳" at bounding box center [962, 471] width 64 height 36
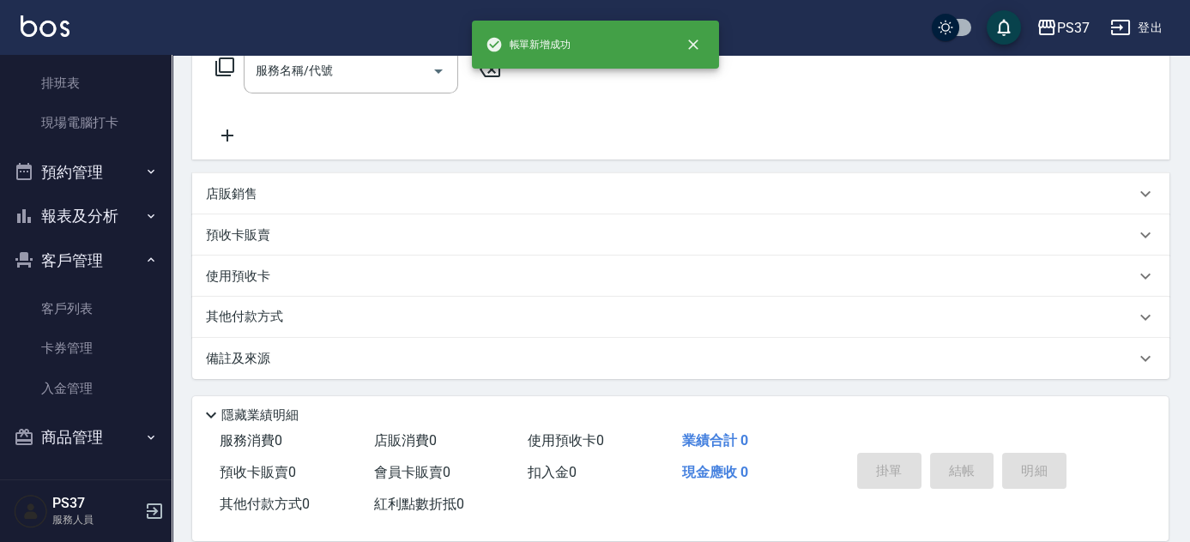
scroll to position [0, 0]
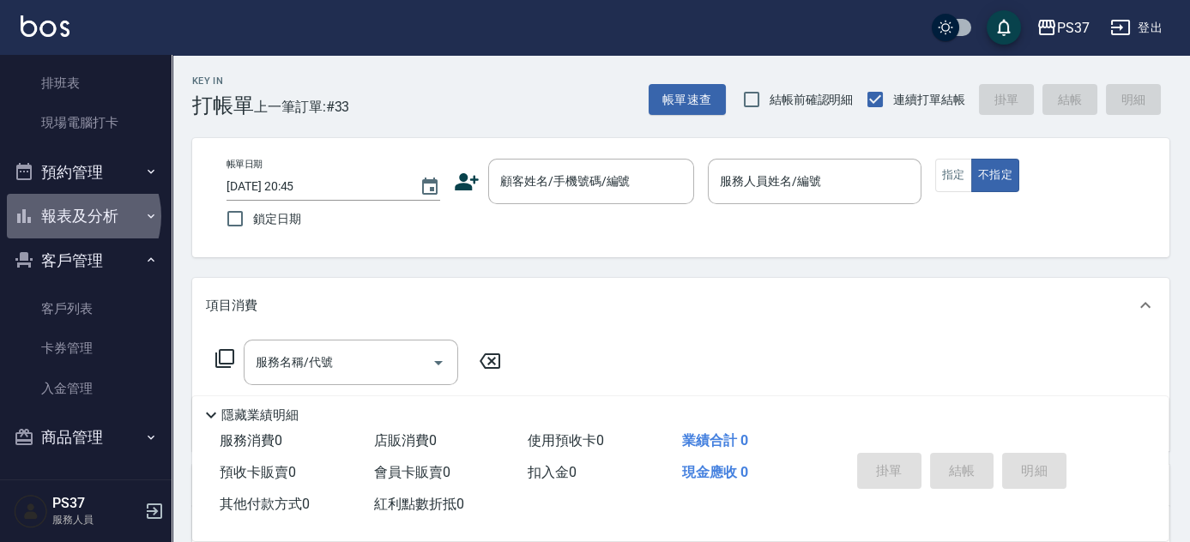
click at [75, 216] on button "報表及分析" at bounding box center [86, 216] width 158 height 45
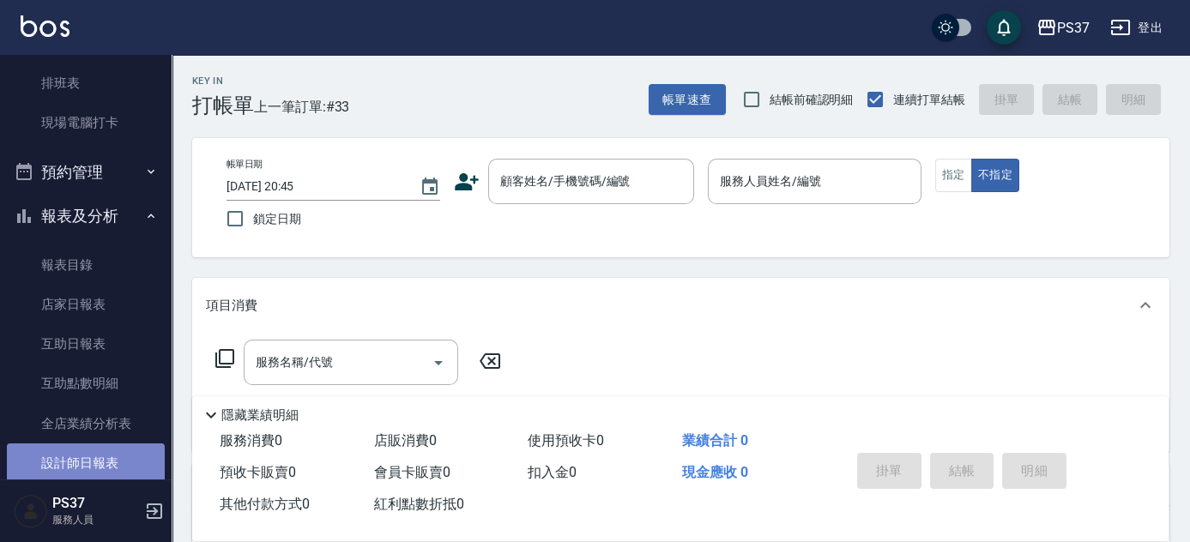
click at [93, 453] on link "設計師日報表" at bounding box center [86, 462] width 158 height 39
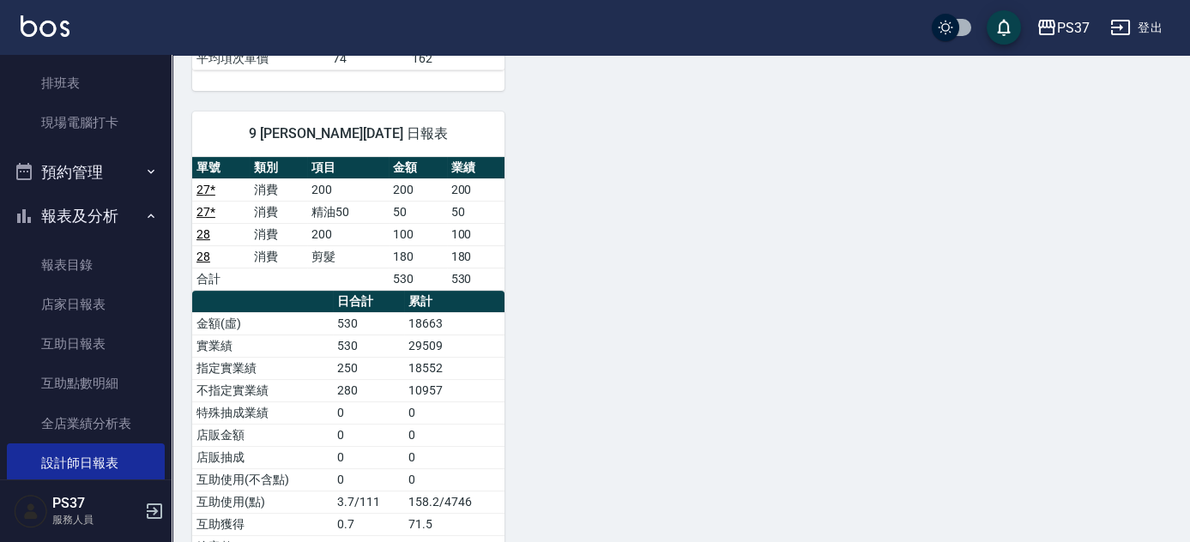
scroll to position [624, 0]
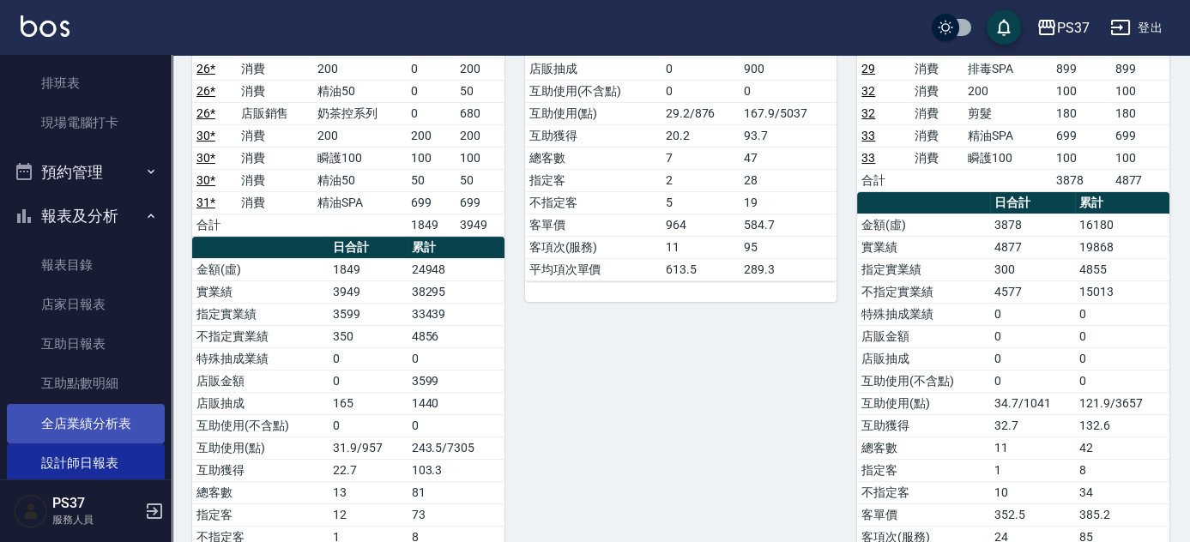
click at [118, 422] on link "全店業績分析表" at bounding box center [86, 423] width 158 height 39
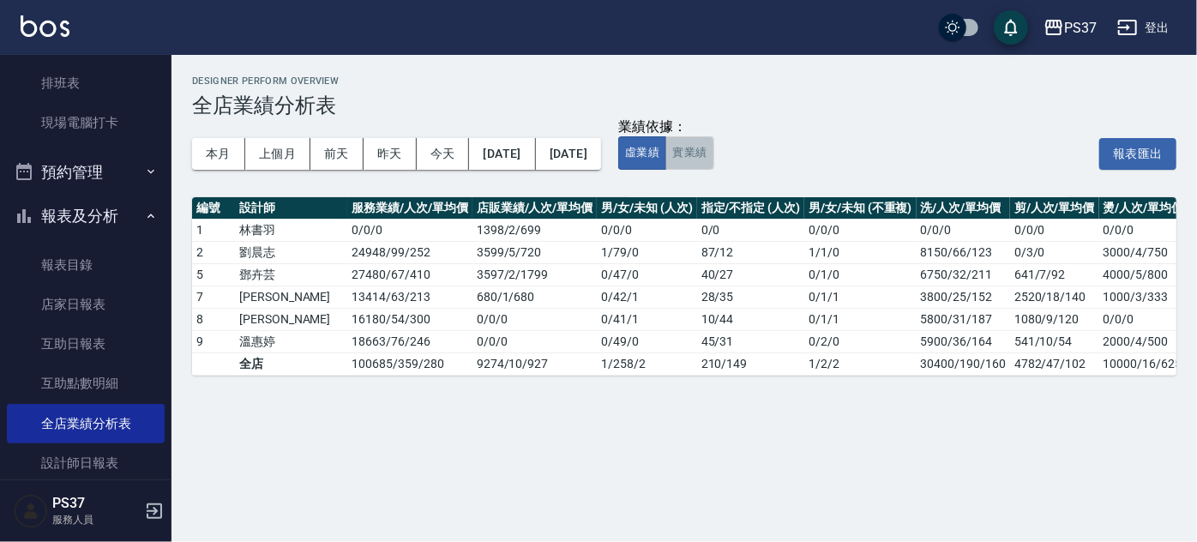
click at [714, 158] on button "實業績" at bounding box center [690, 152] width 48 height 33
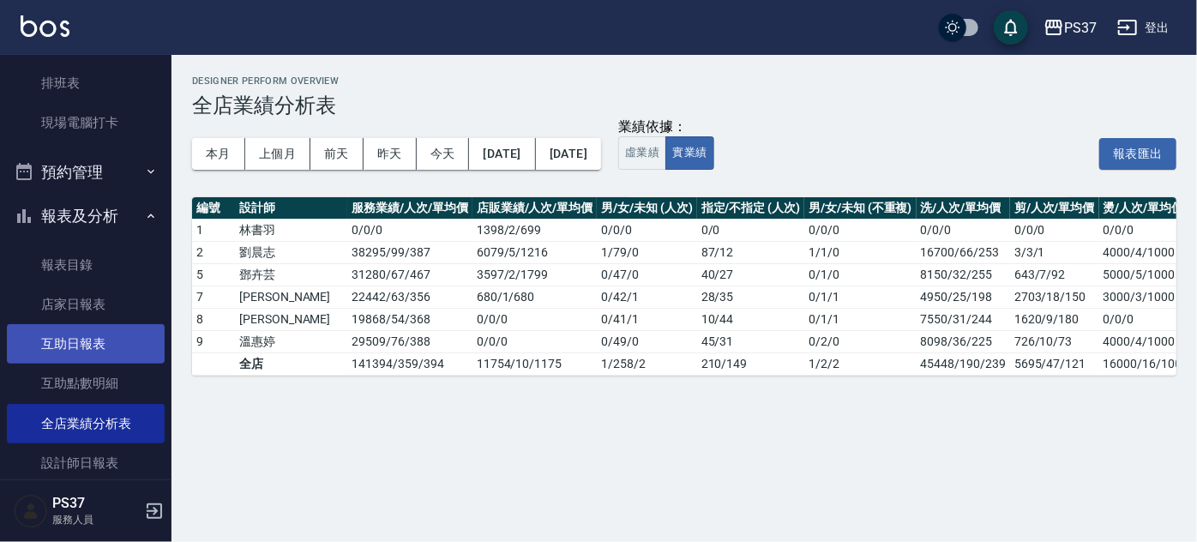
click at [85, 352] on link "互助日報表" at bounding box center [86, 343] width 158 height 39
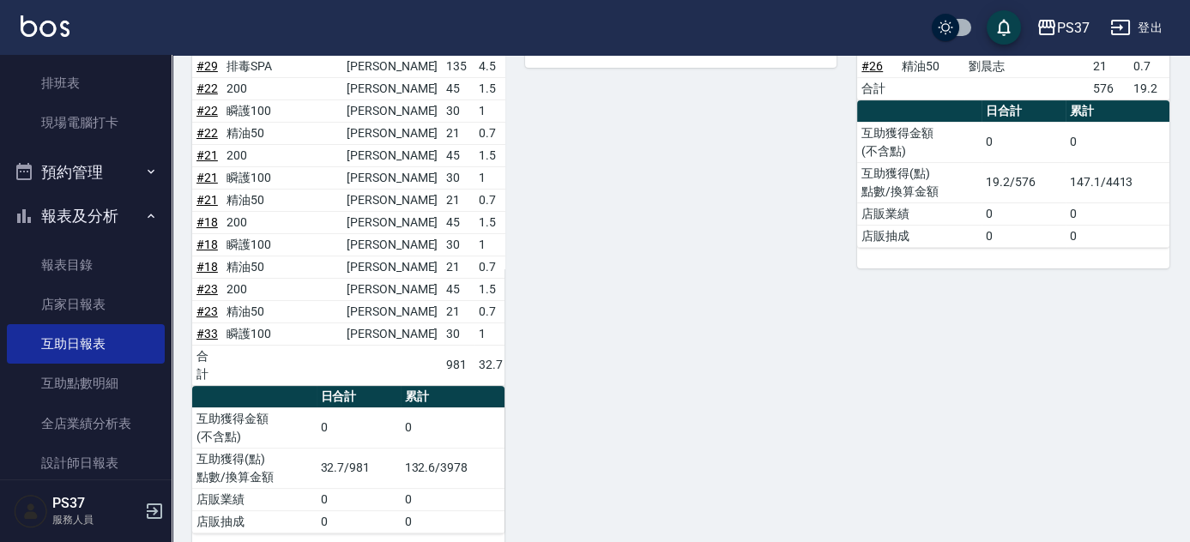
scroll to position [667, 0]
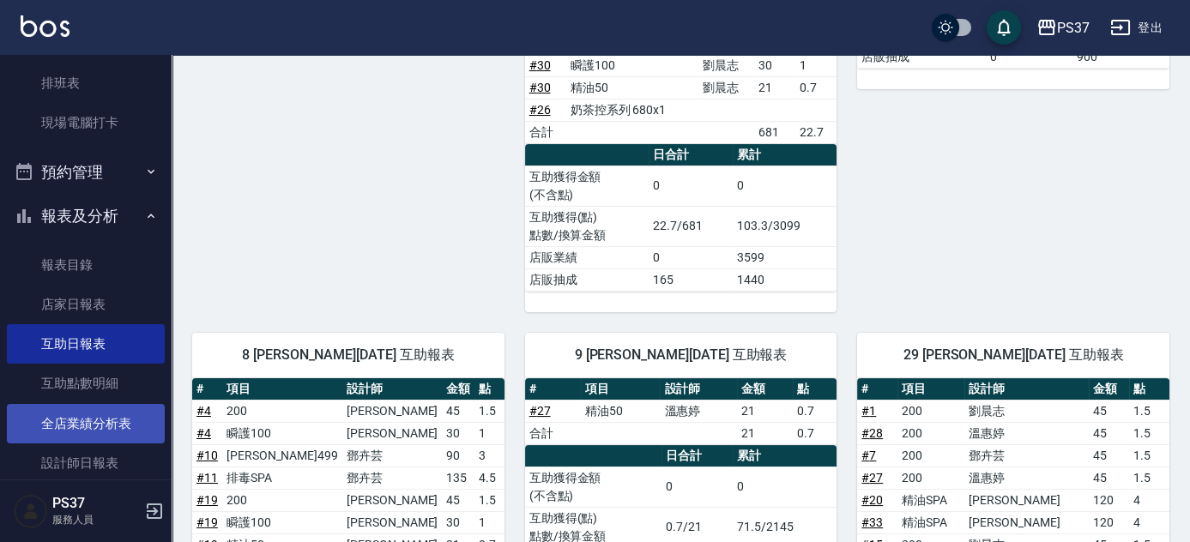
click at [92, 415] on link "全店業績分析表" at bounding box center [86, 423] width 158 height 39
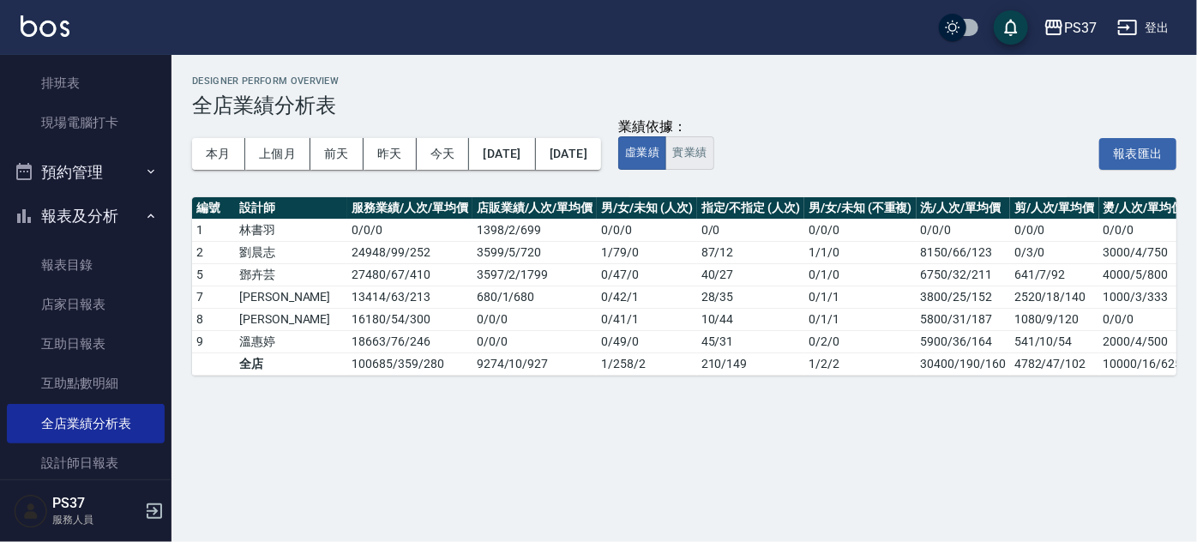
click at [714, 156] on button "實業績" at bounding box center [690, 152] width 48 height 33
click at [363, 189] on div "本月 上個月 [DATE] [DATE] [DATE] [DATE] [DATE]" at bounding box center [396, 154] width 409 height 73
click at [349, 173] on div "本月 上個月 [DATE] [DATE] [DATE] [DATE] [DATE]" at bounding box center [396, 154] width 409 height 73
click at [271, 156] on button "上個月" at bounding box center [277, 154] width 65 height 32
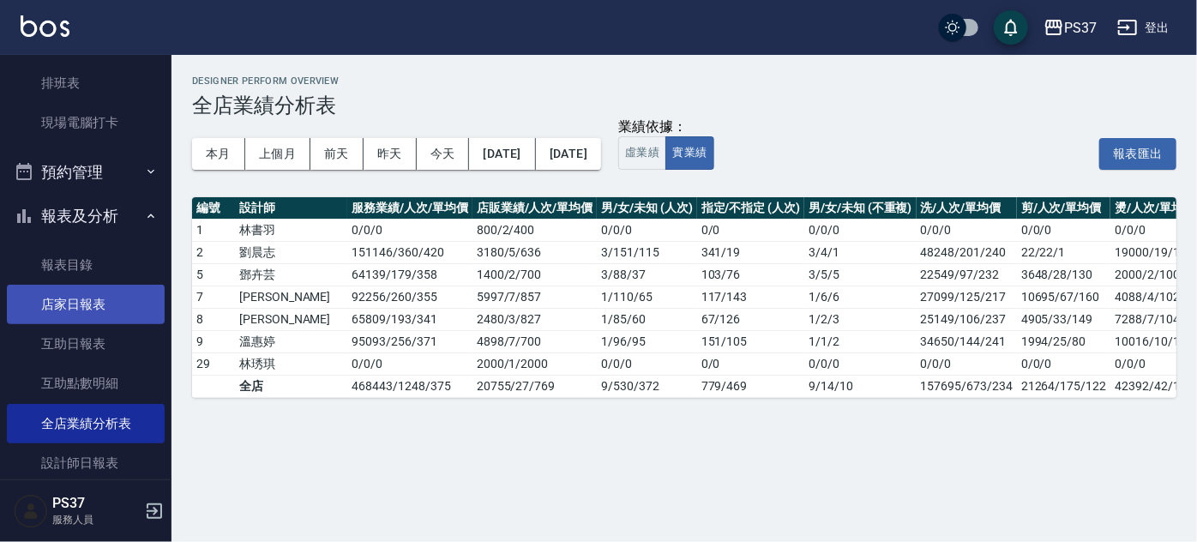
click at [51, 316] on link "店家日報表" at bounding box center [86, 304] width 158 height 39
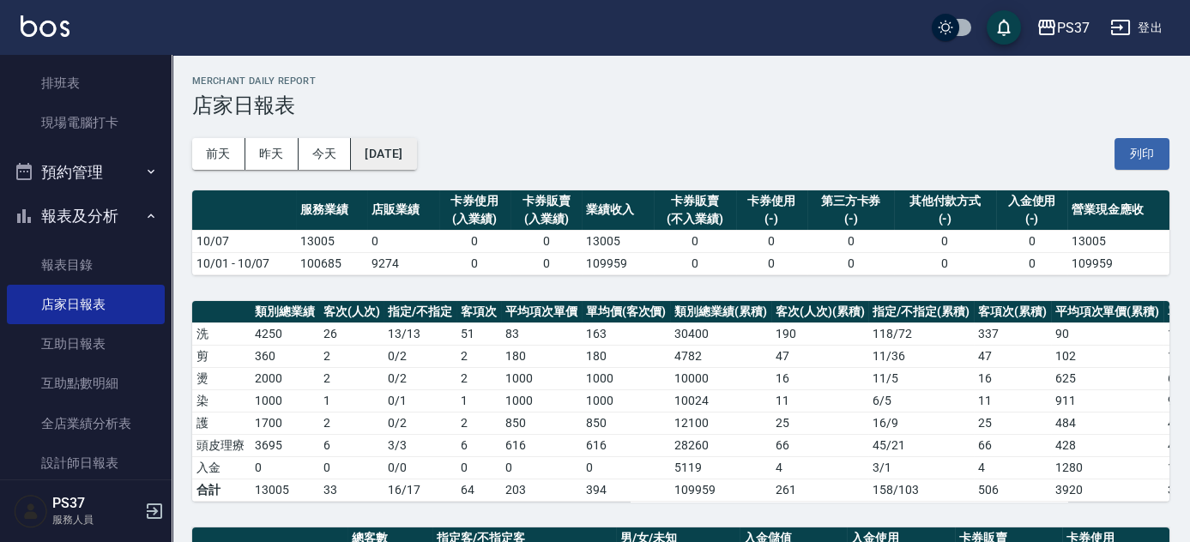
click at [413, 157] on button "[DATE]" at bounding box center [383, 154] width 65 height 32
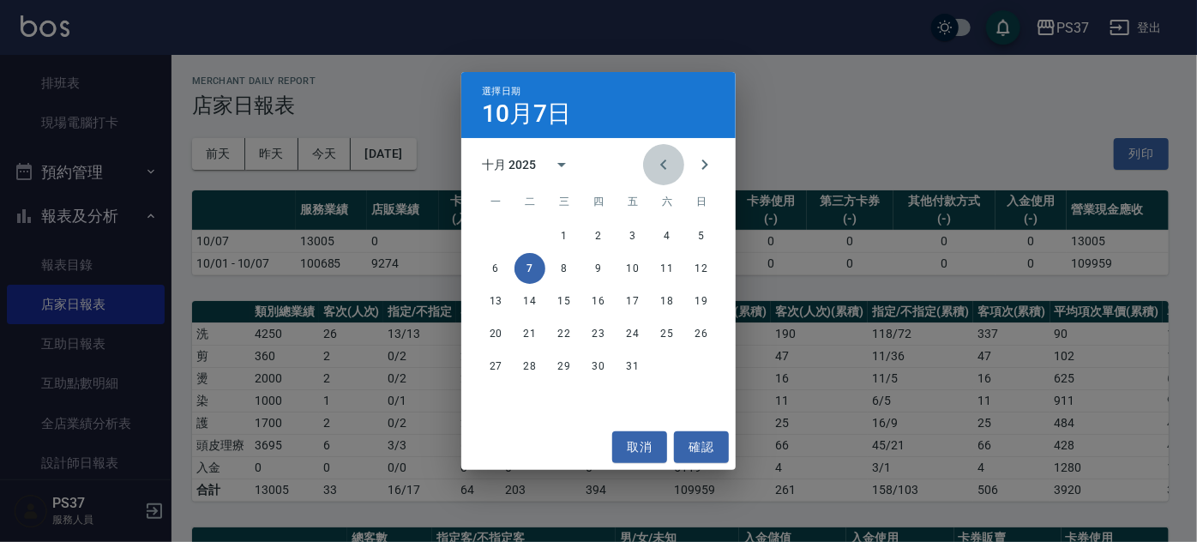
click at [654, 171] on icon "Previous month" at bounding box center [664, 164] width 21 height 21
click at [526, 365] on button "30" at bounding box center [530, 366] width 31 height 31
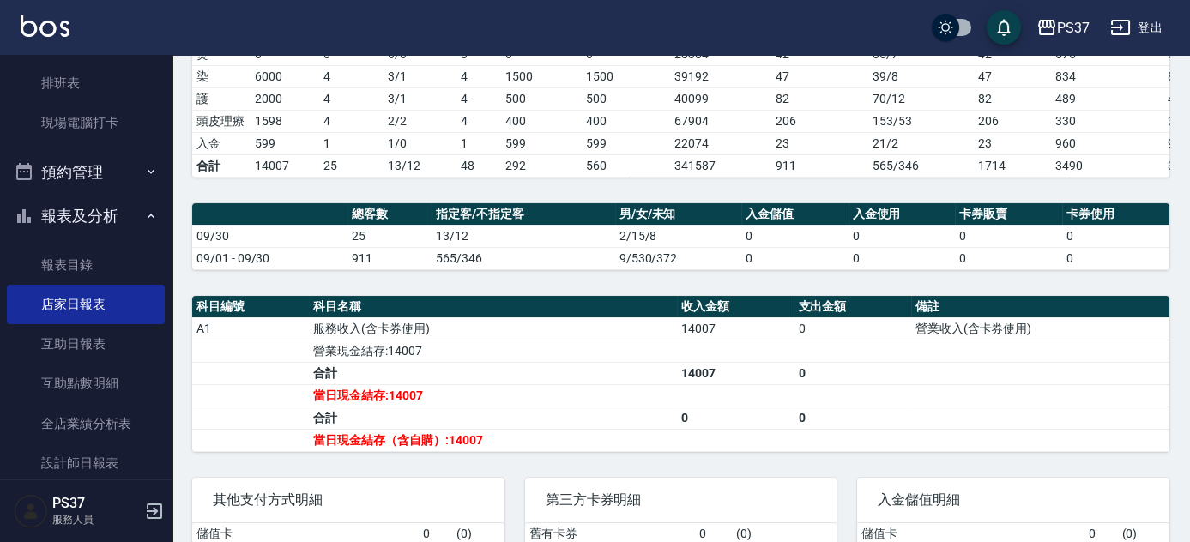
scroll to position [233, 0]
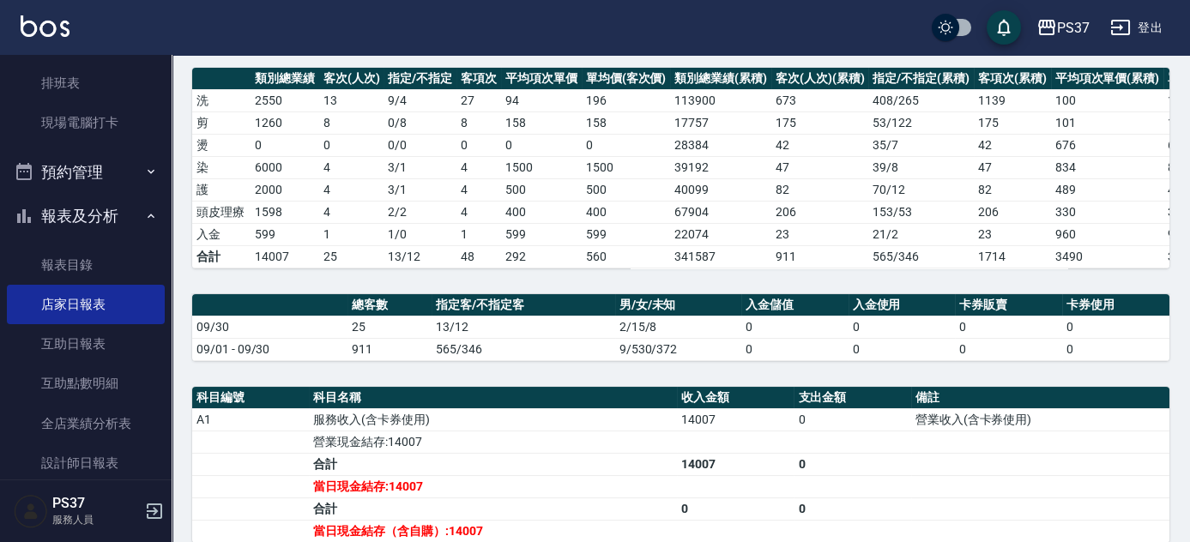
click at [418, 301] on div "PS37 [DATE] 店家日報表 列印時間： [DATE][PHONE_NUMBER]:49 Merchant Daily Report 店家日報表 [DA…" at bounding box center [681, 294] width 1018 height 945
click at [419, 297] on div "PS37 [DATE] 店家日報表 列印時間： [DATE][PHONE_NUMBER]:49 Merchant Daily Report 店家日報表 [DA…" at bounding box center [681, 294] width 1018 height 945
click at [244, 298] on div "PS37 [DATE] 店家日報表 列印時間： [DATE][PHONE_NUMBER]:49 Merchant Daily Report 店家日報表 [DA…" at bounding box center [681, 294] width 1018 height 945
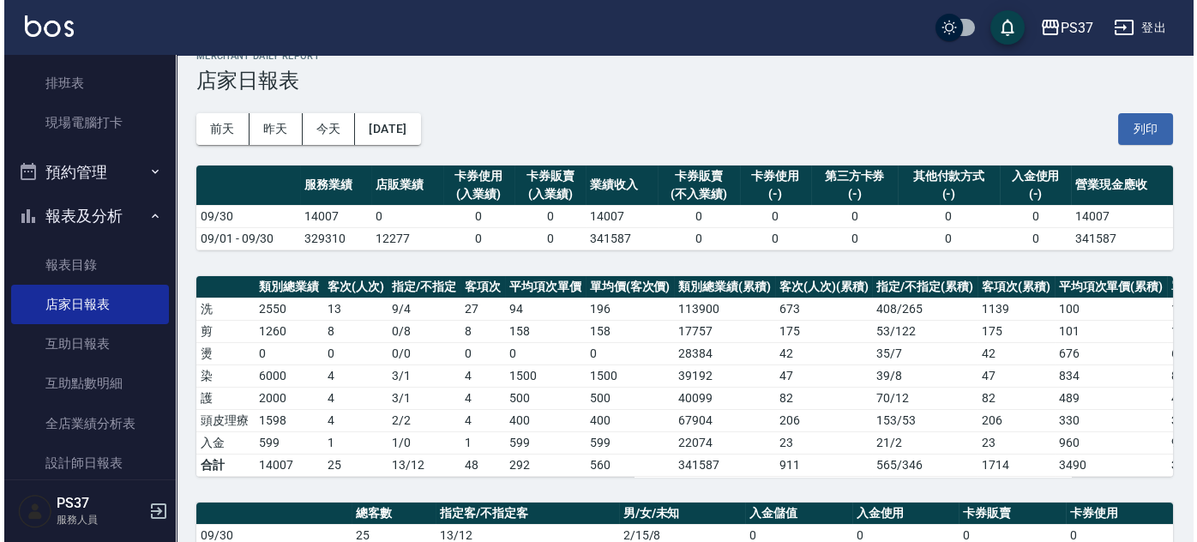
scroll to position [0, 0]
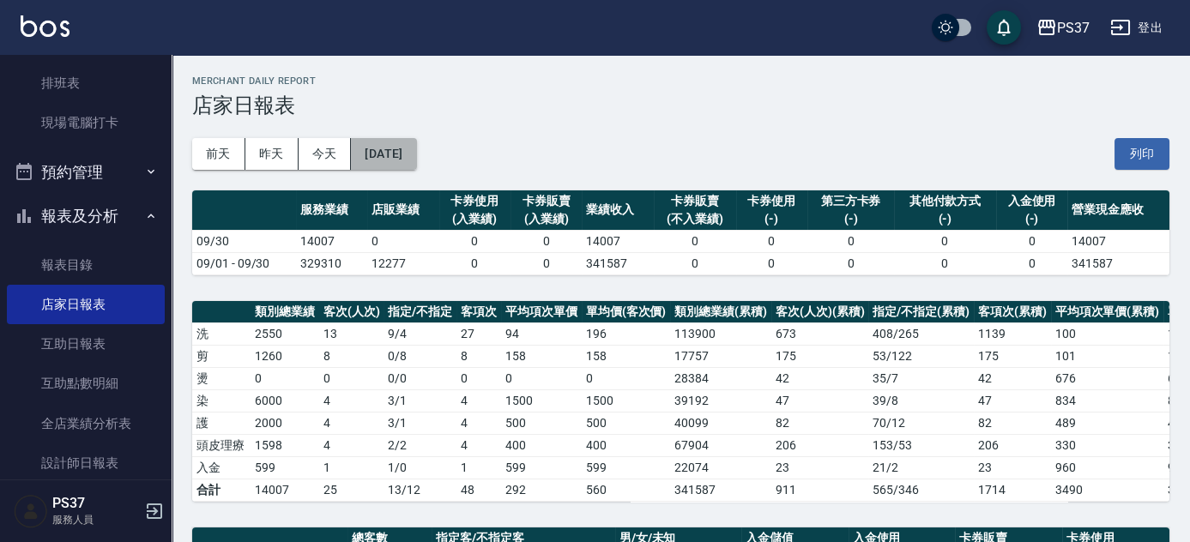
click at [384, 167] on button "[DATE]" at bounding box center [383, 154] width 65 height 32
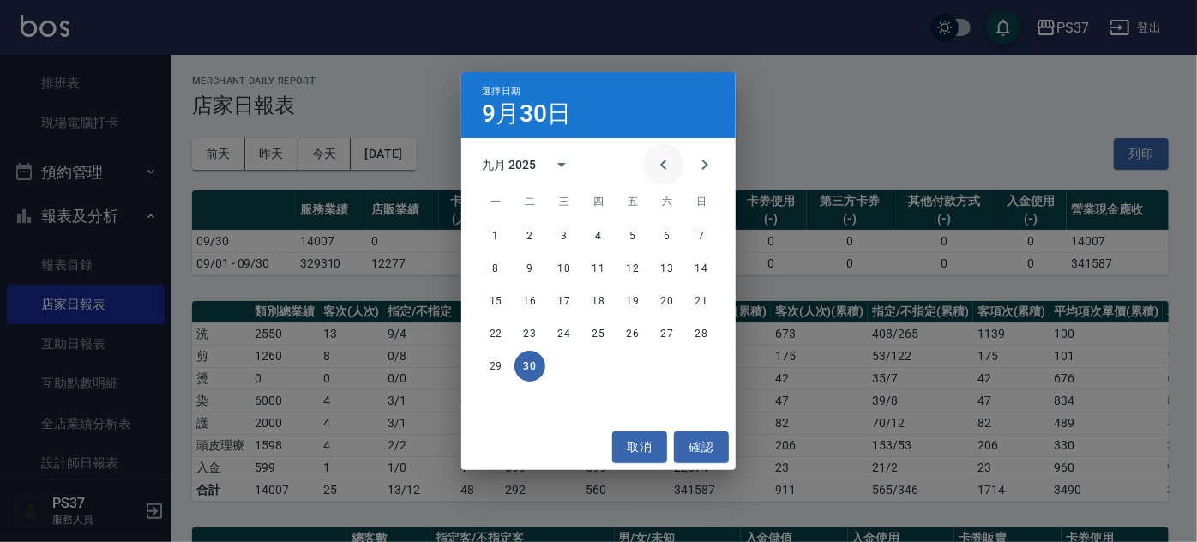
click at [660, 164] on icon "Previous month" at bounding box center [664, 164] width 21 height 21
click at [702, 359] on button "31" at bounding box center [701, 366] width 31 height 31
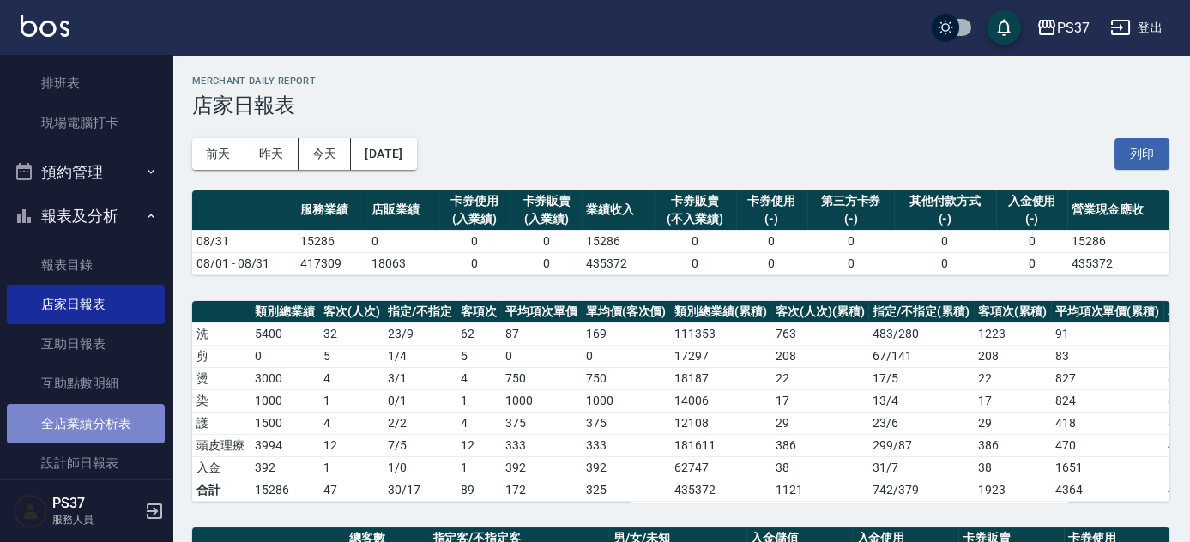
click at [89, 429] on link "全店業績分析表" at bounding box center [86, 423] width 158 height 39
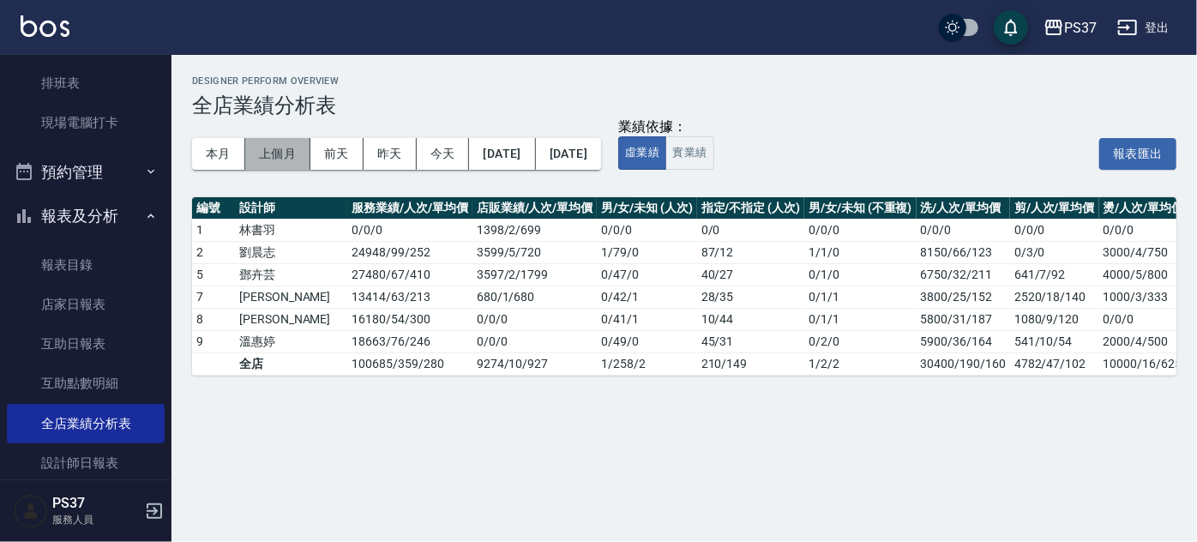
click at [271, 153] on button "上個月" at bounding box center [277, 154] width 65 height 32
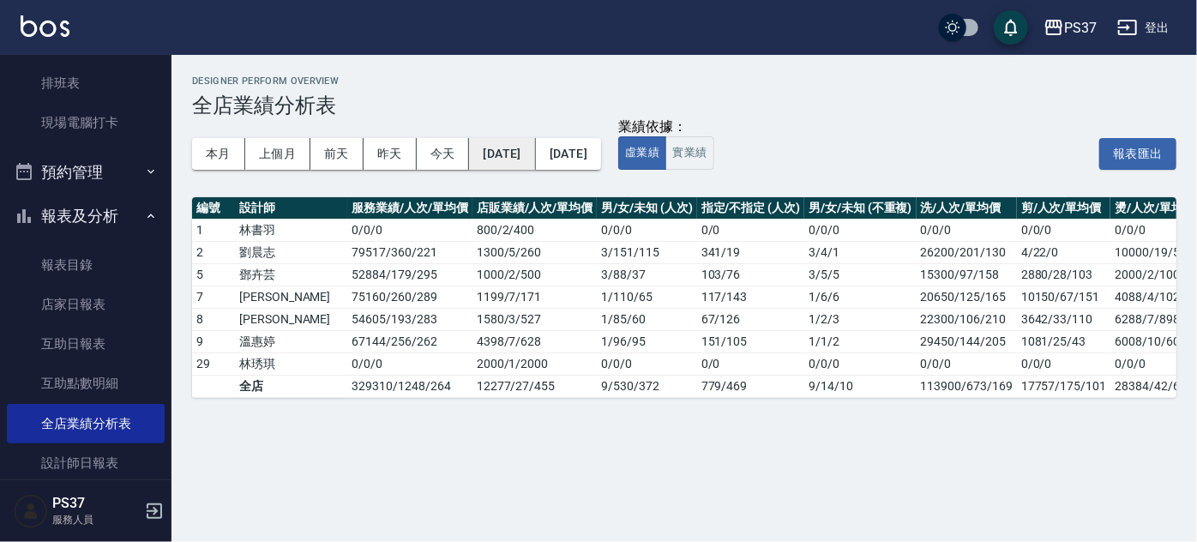
click at [535, 160] on button "[DATE]" at bounding box center [502, 154] width 66 height 32
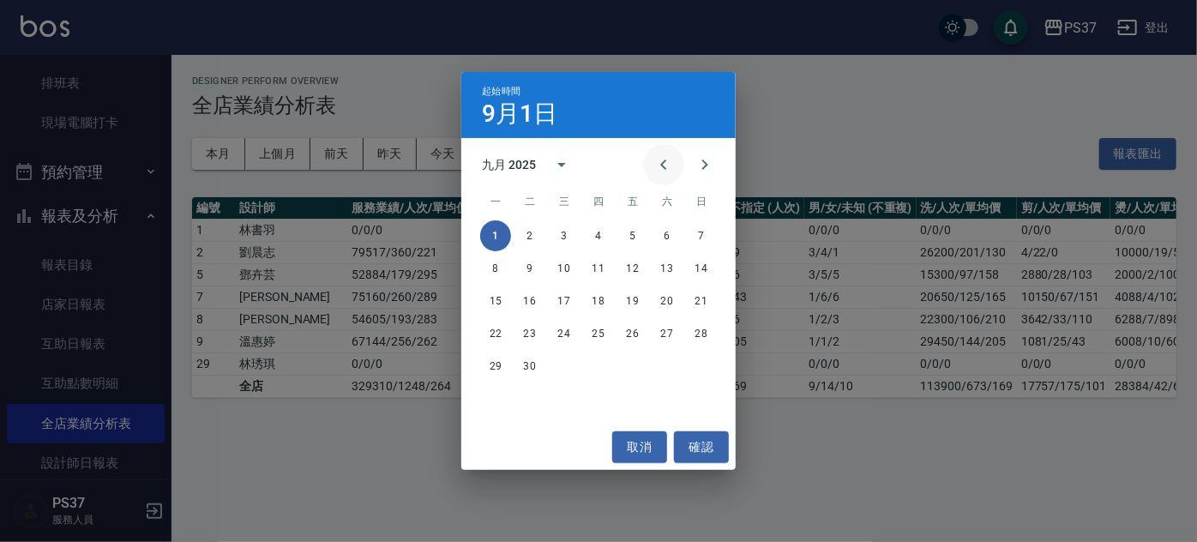
click at [654, 169] on icon "Previous month" at bounding box center [664, 164] width 21 height 21
click at [628, 232] on button "1" at bounding box center [633, 235] width 31 height 31
click at [663, 166] on icon "Previous month" at bounding box center [663, 165] width 6 height 10
click at [700, 365] on button "31" at bounding box center [701, 366] width 31 height 31
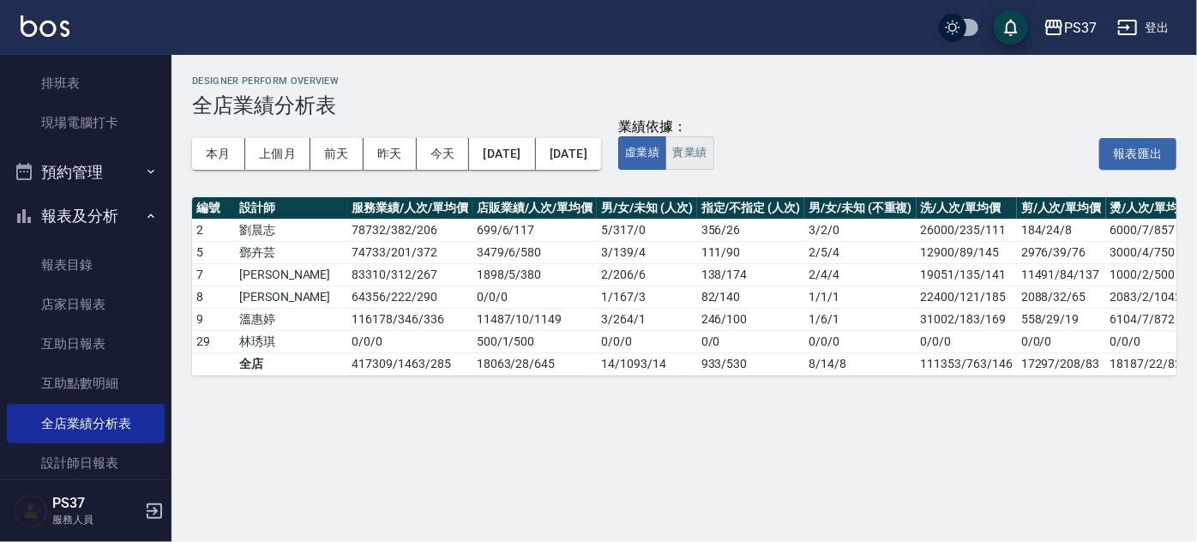
click at [714, 165] on button "實業績" at bounding box center [690, 152] width 48 height 33
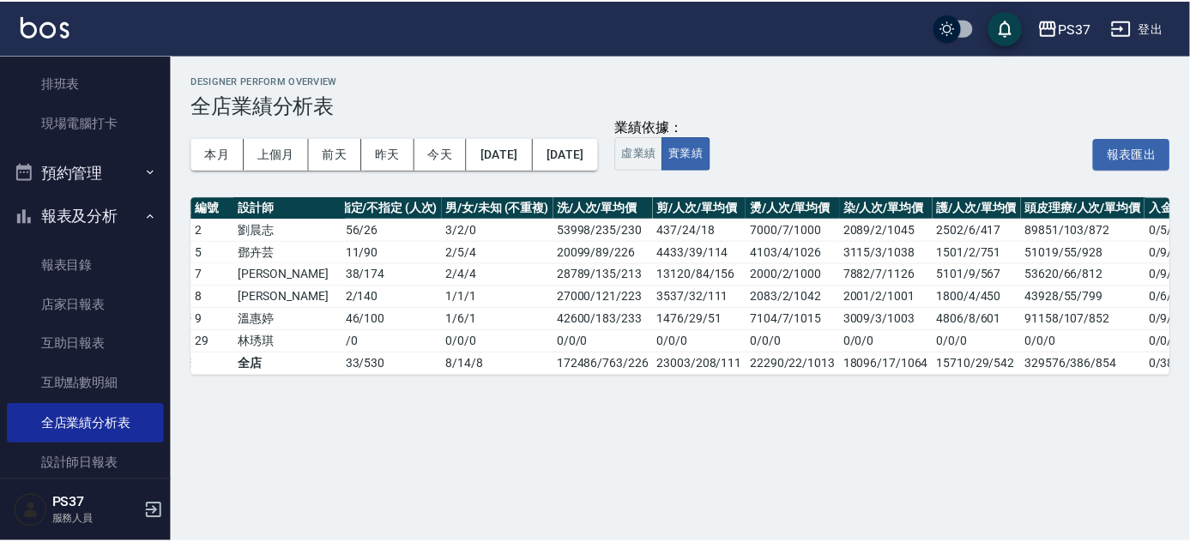
scroll to position [0, 377]
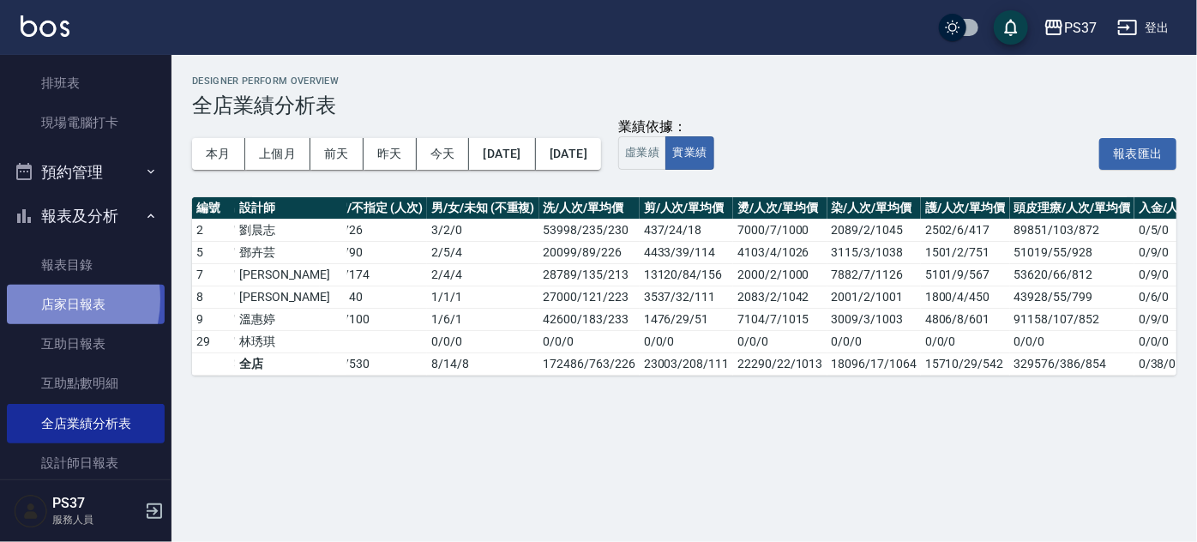
click at [40, 298] on link "店家日報表" at bounding box center [86, 304] width 158 height 39
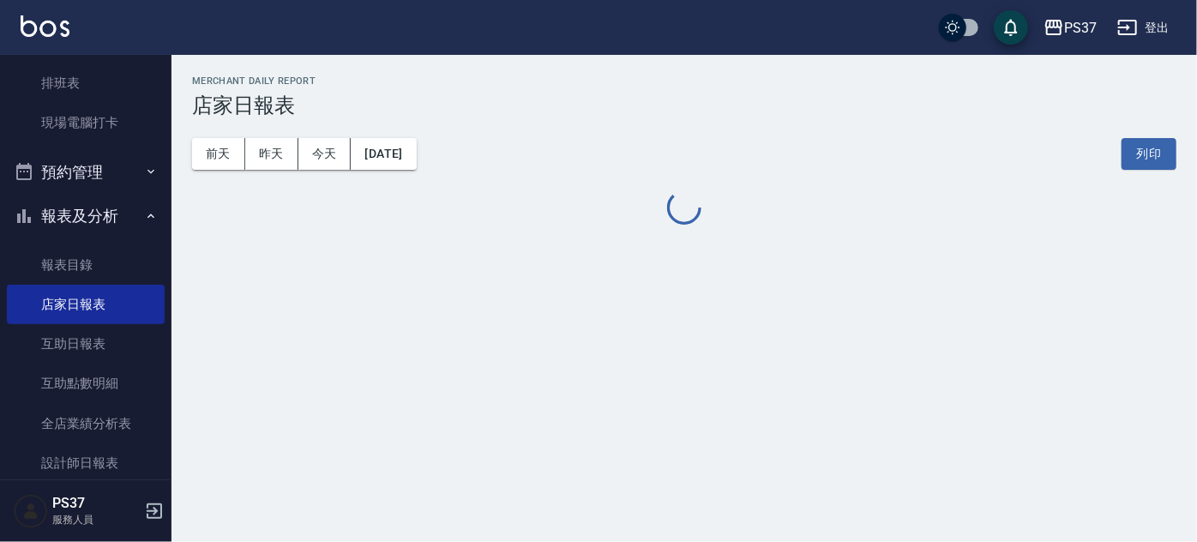
click at [372, 153] on button "[DATE]" at bounding box center [383, 154] width 65 height 32
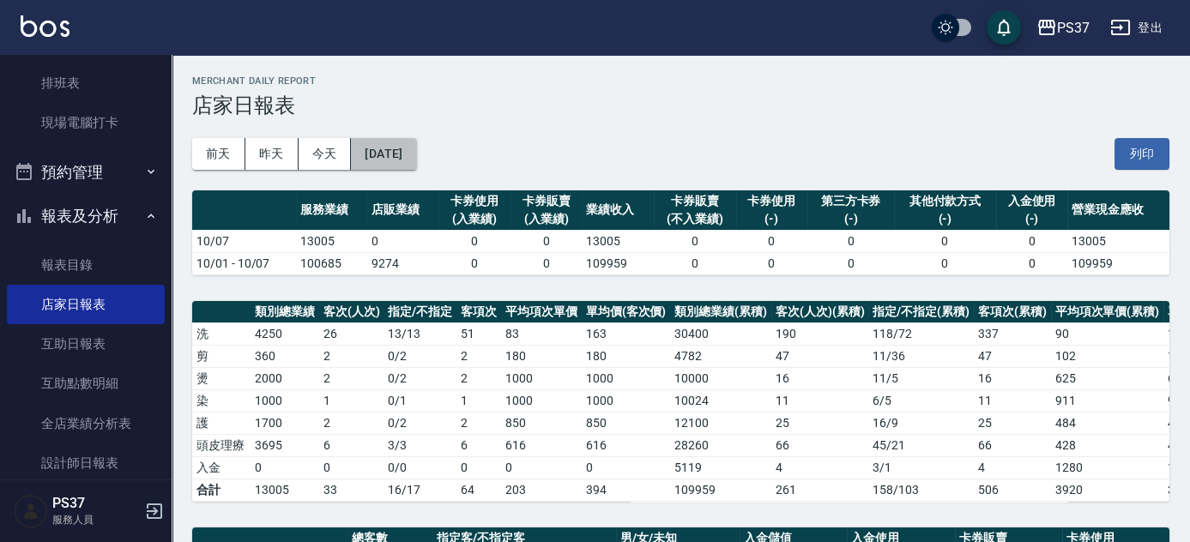
click at [395, 160] on button "[DATE]" at bounding box center [383, 154] width 65 height 32
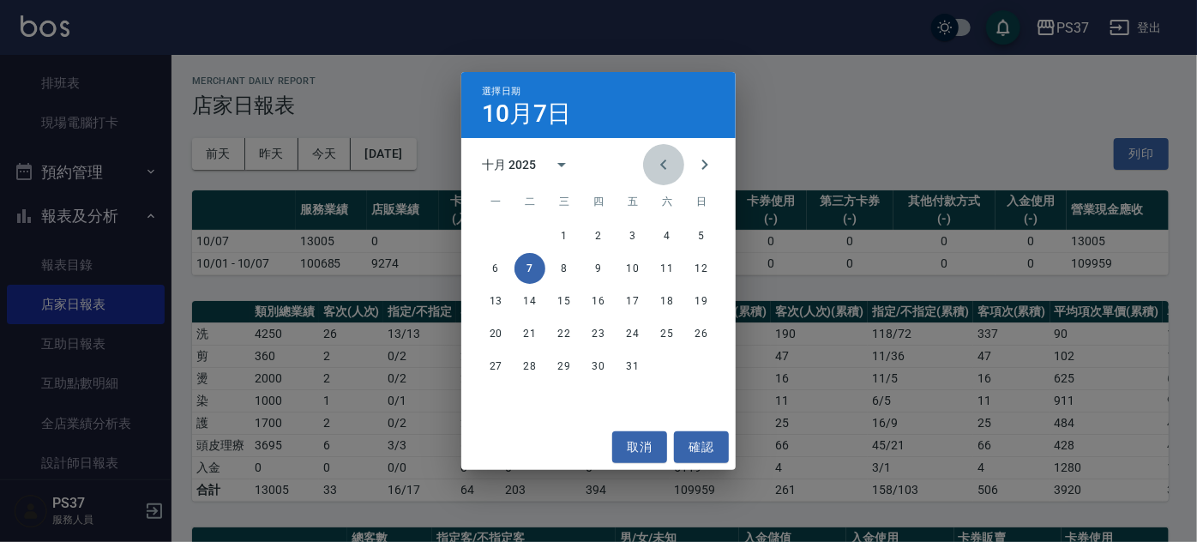
click at [656, 169] on icon "Previous month" at bounding box center [664, 164] width 21 height 21
click at [696, 359] on button "31" at bounding box center [701, 366] width 31 height 31
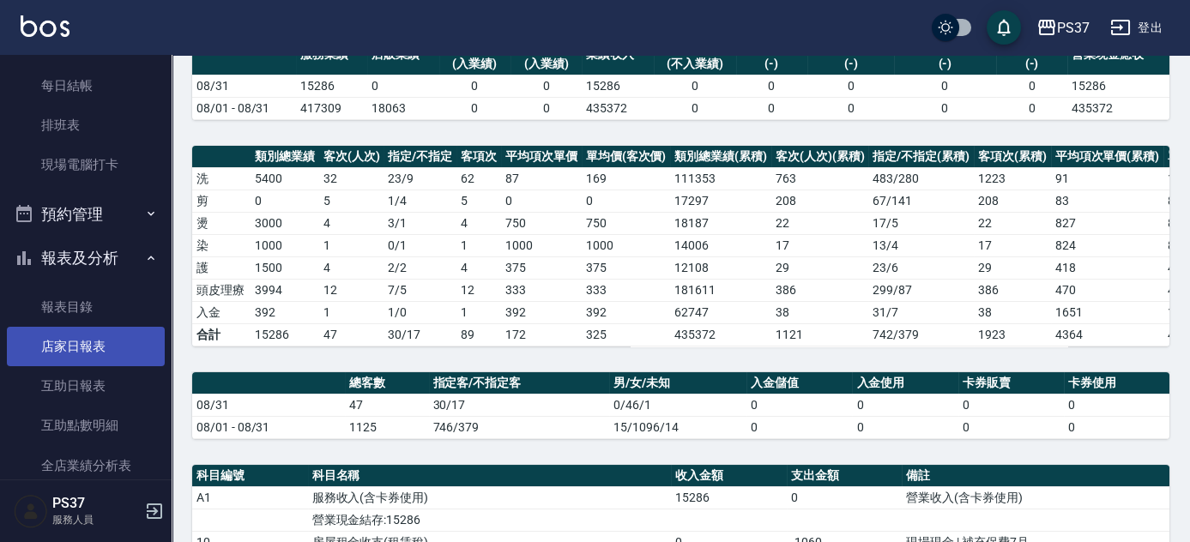
scroll to position [443, 0]
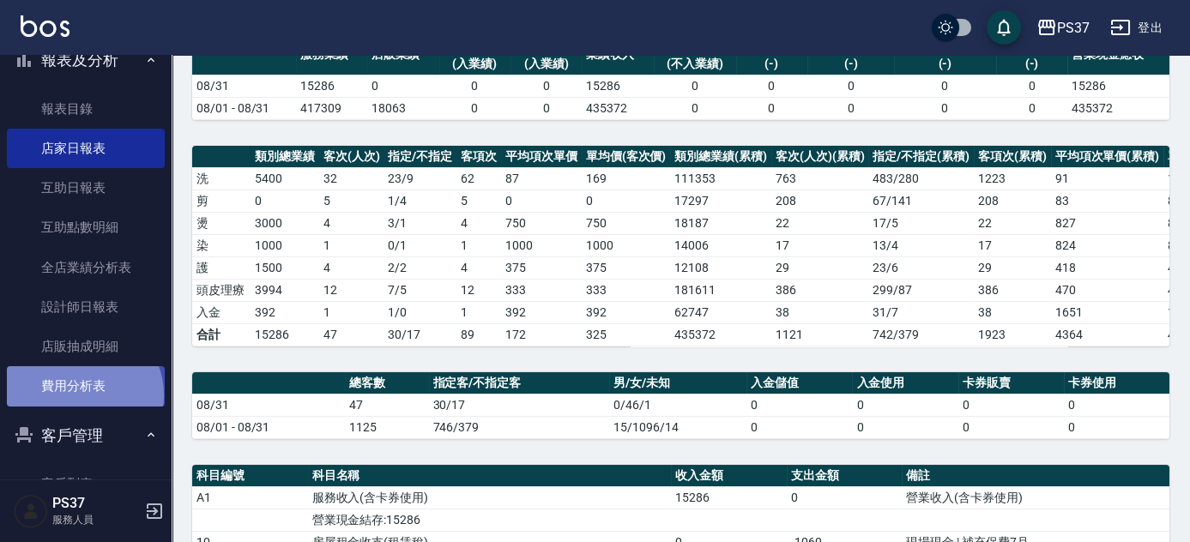
click at [82, 395] on link "費用分析表" at bounding box center [86, 385] width 158 height 39
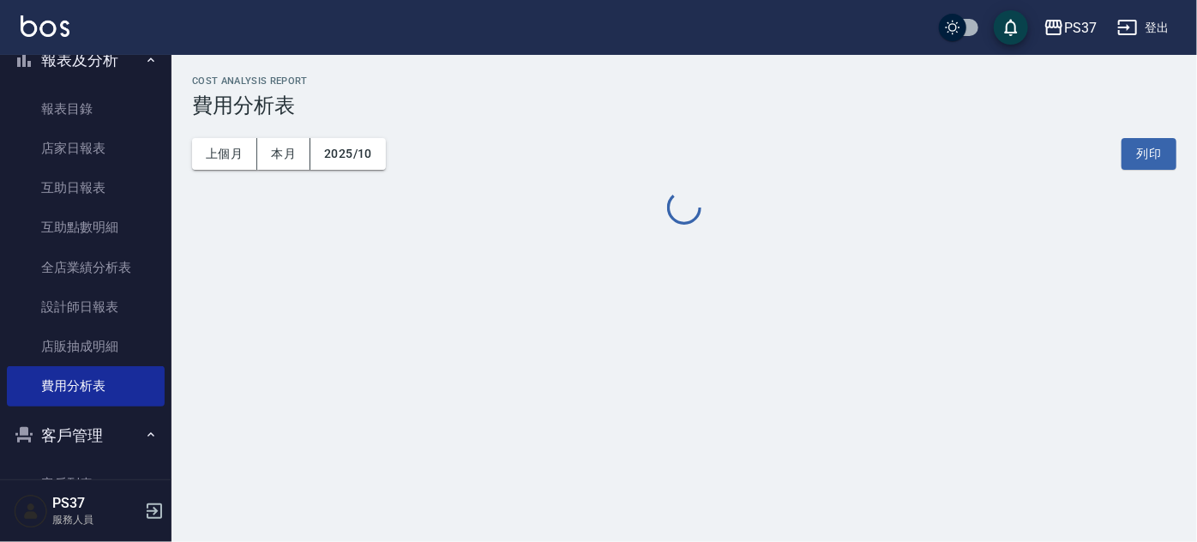
click at [216, 153] on button "上個月" at bounding box center [224, 154] width 65 height 32
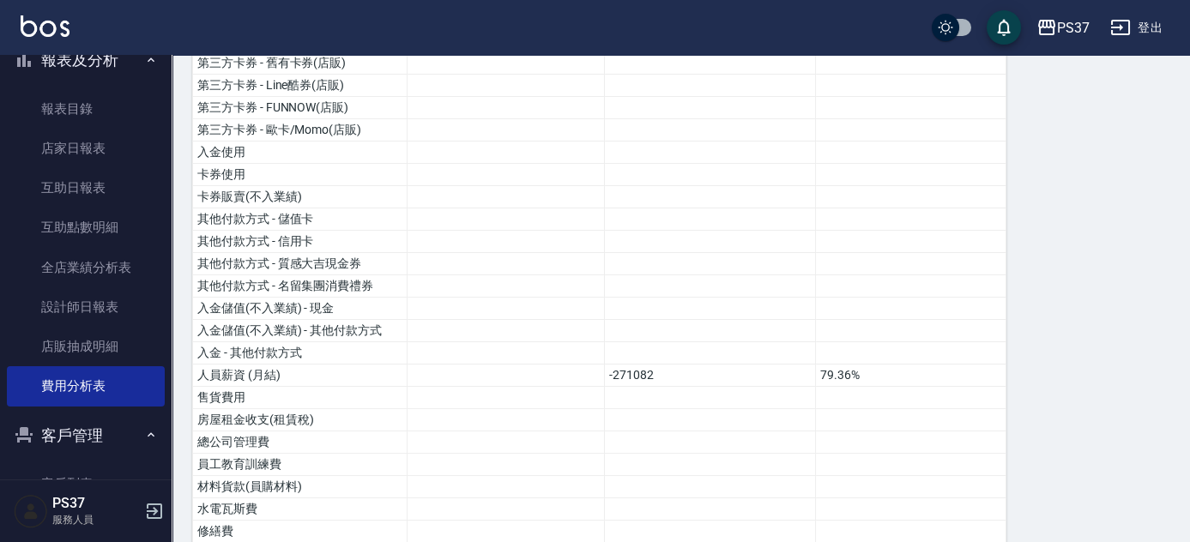
scroll to position [389, 0]
click at [557, 274] on td at bounding box center [505, 285] width 197 height 22
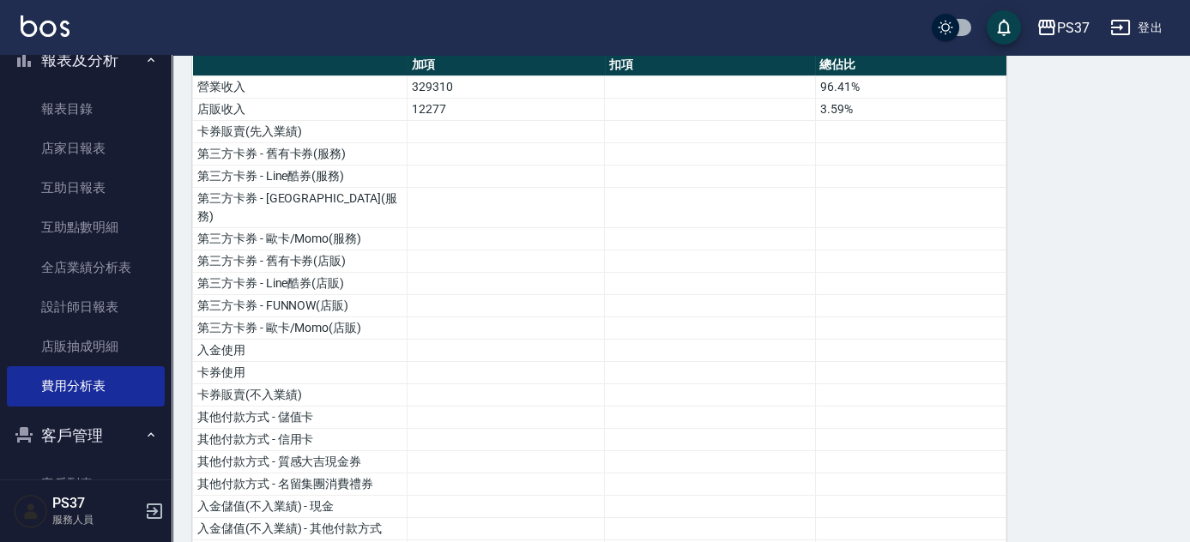
scroll to position [0, 0]
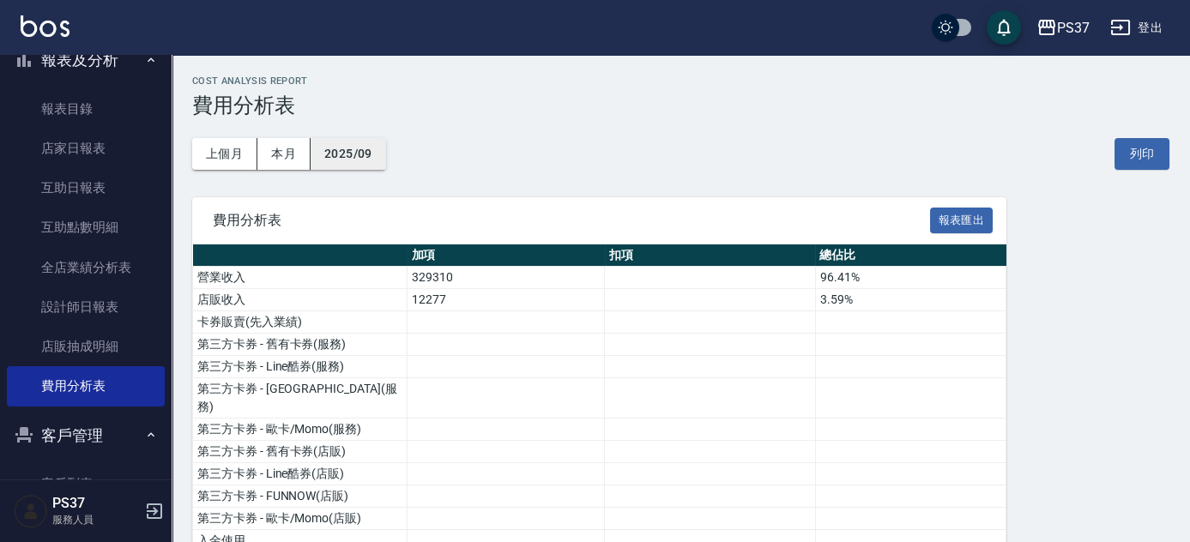
click at [339, 160] on button "2025/09" at bounding box center [347, 154] width 75 height 32
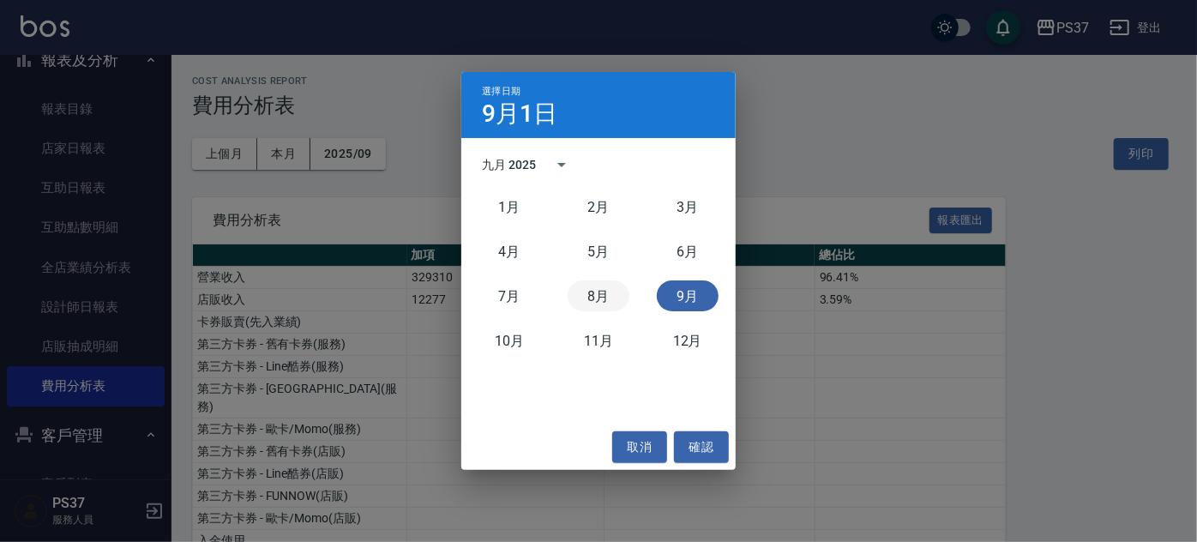
click at [594, 305] on button "8月" at bounding box center [599, 295] width 62 height 31
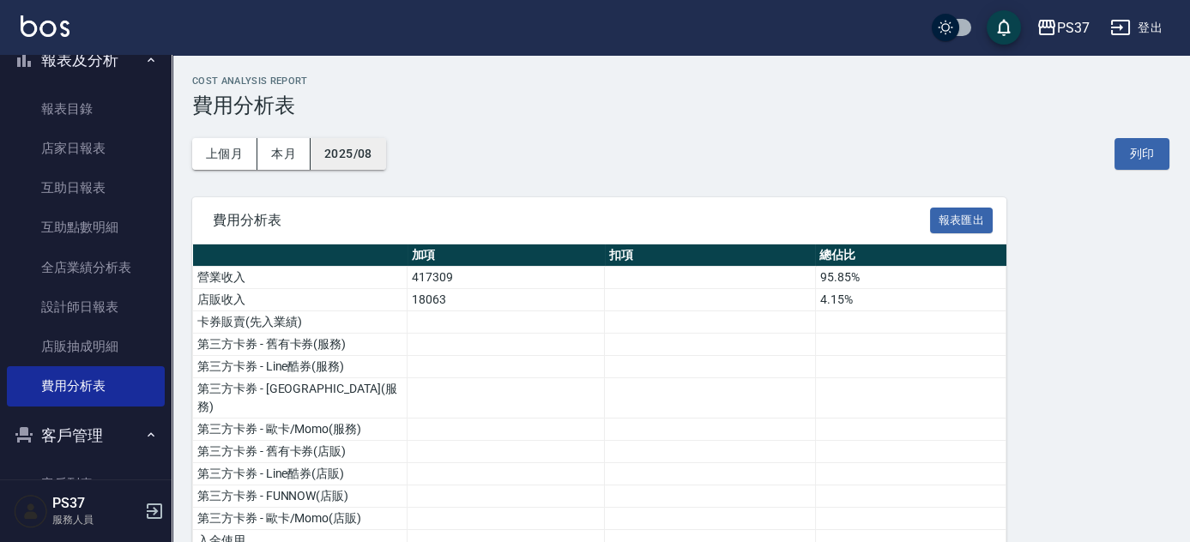
click at [350, 156] on button "2025/08" at bounding box center [347, 154] width 75 height 32
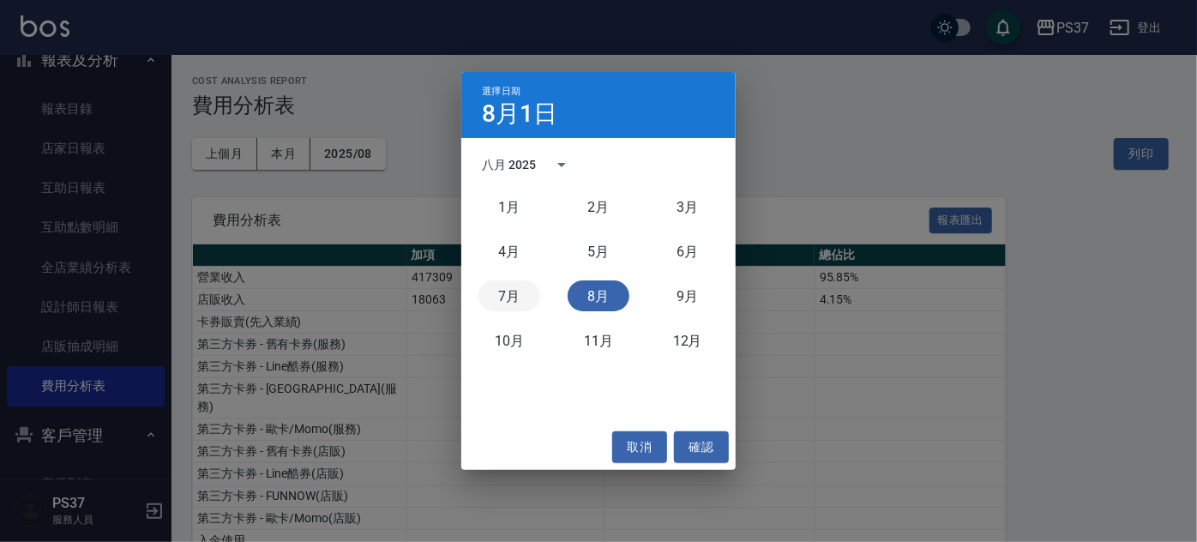
click at [509, 286] on button "7月" at bounding box center [510, 295] width 62 height 31
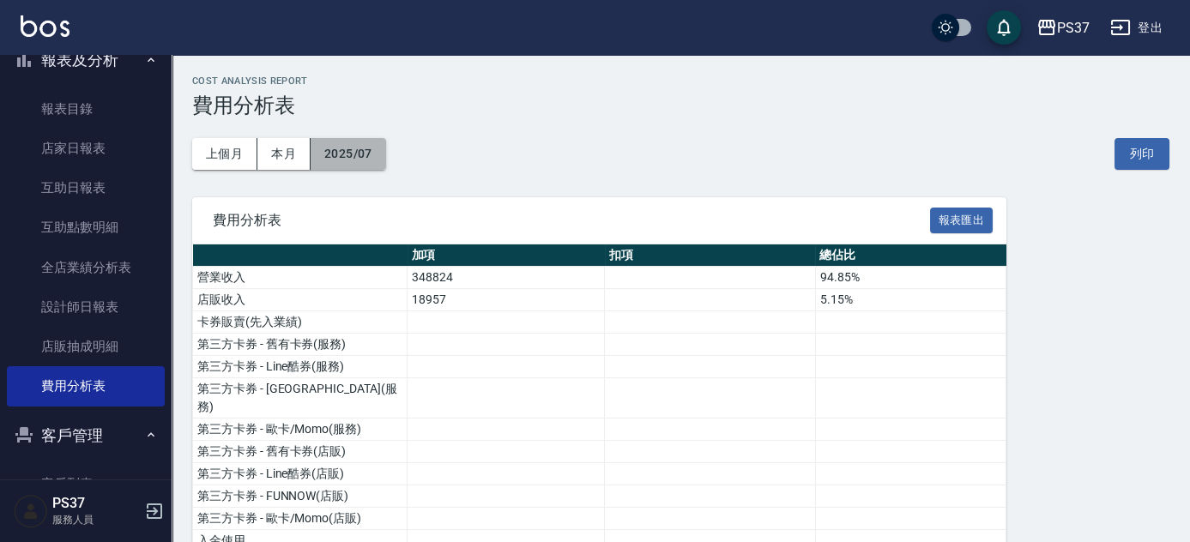
click at [365, 168] on button "2025/07" at bounding box center [347, 154] width 75 height 32
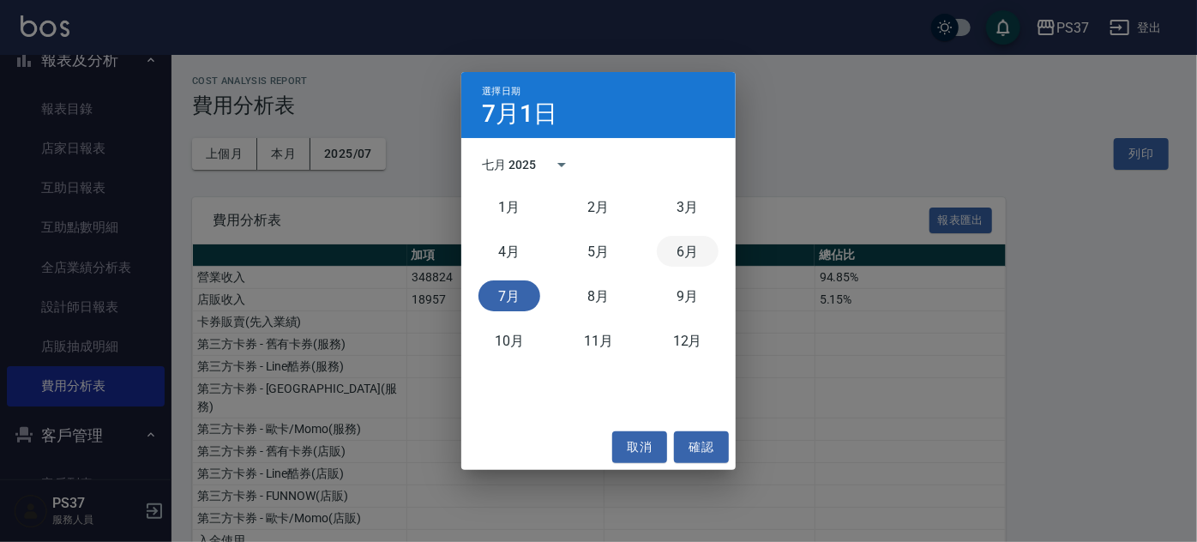
click at [690, 241] on button "6月" at bounding box center [688, 251] width 62 height 31
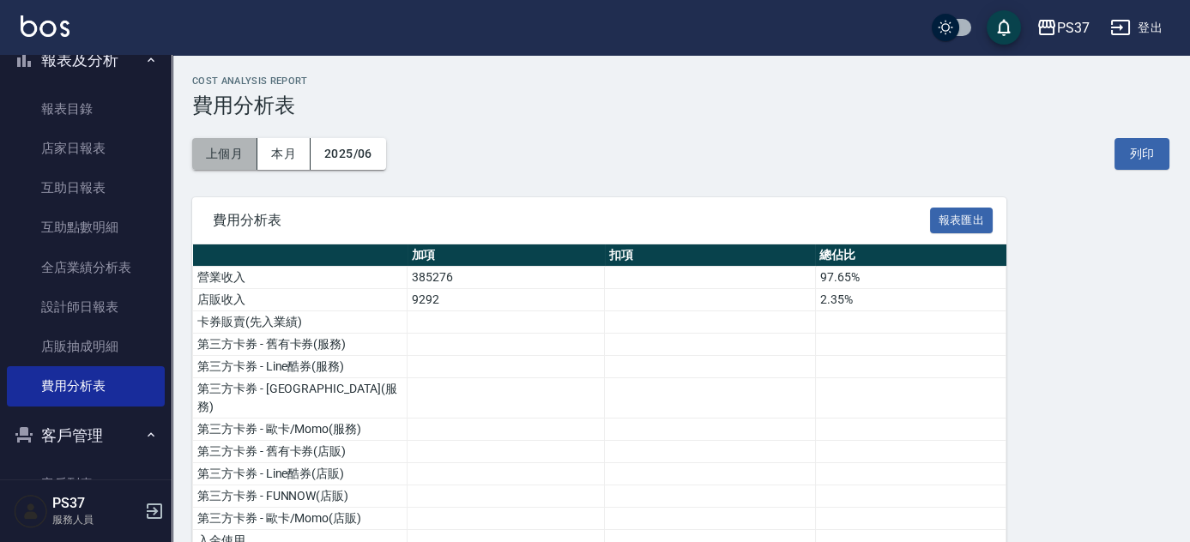
click at [228, 148] on button "上個月" at bounding box center [224, 154] width 65 height 32
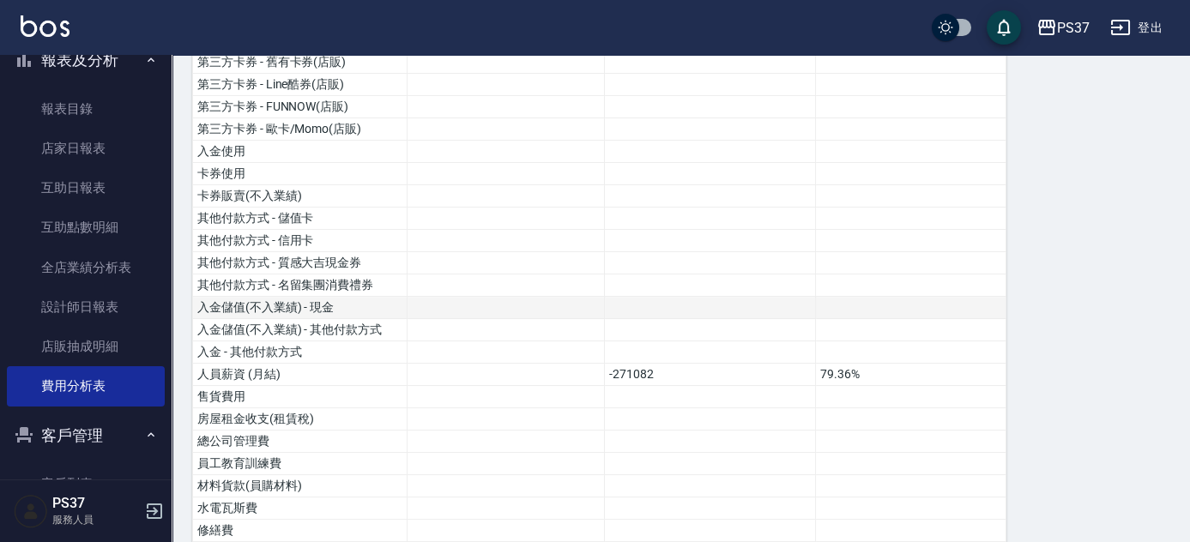
scroll to position [77, 0]
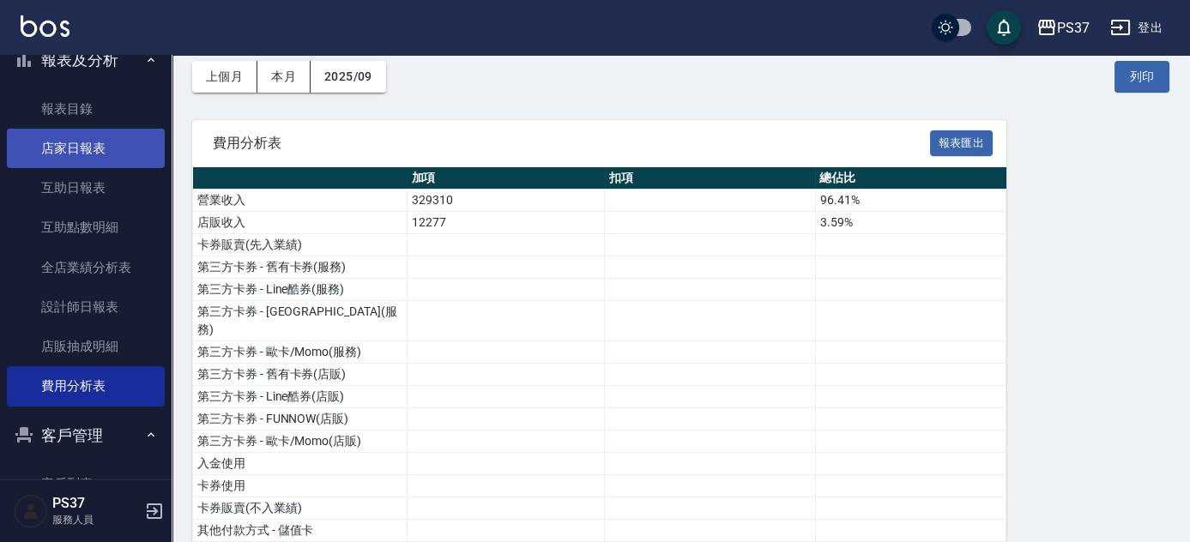
click at [91, 150] on link "店家日報表" at bounding box center [86, 148] width 158 height 39
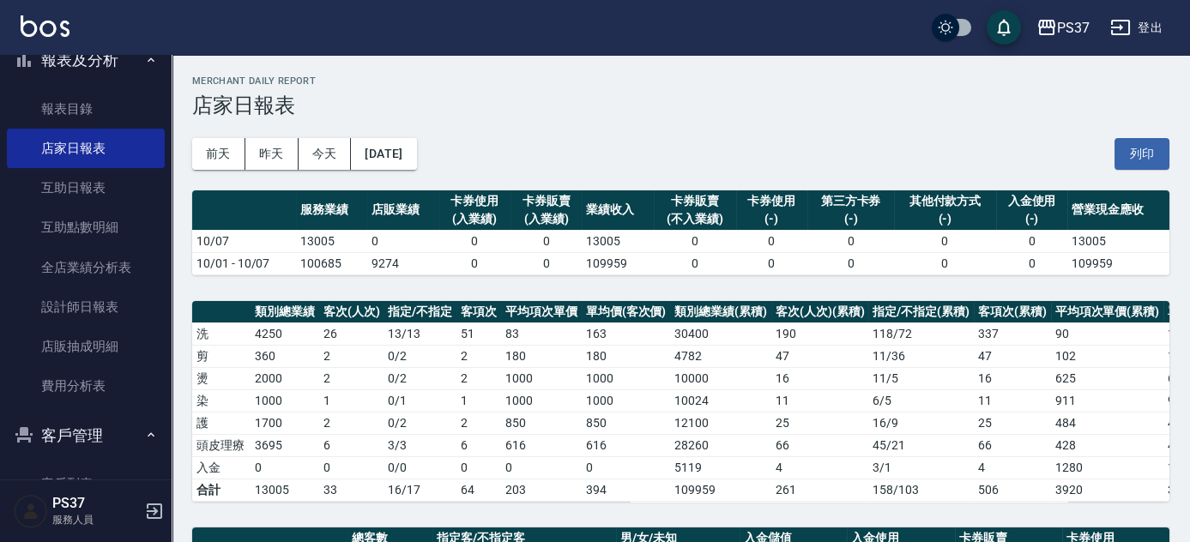
click at [697, 150] on div "[DATE] [DATE] [DATE] [DATE] 列印" at bounding box center [680, 154] width 977 height 73
click at [722, 280] on div "PS37 [DATE] 店家日報表 列印時間： [DATE][PHONE_NUMBER]:59 Merchant Daily Report 店家日報表 [DA…" at bounding box center [681, 527] width 1018 height 945
click at [669, 275] on div "PS37 [DATE] 店家日報表 列印時間： [DATE][PHONE_NUMBER]:59 Merchant Daily Report 店家日報表 [DA…" at bounding box center [681, 527] width 1018 height 945
click at [630, 304] on th "單均價(客次價)" at bounding box center [625, 312] width 89 height 22
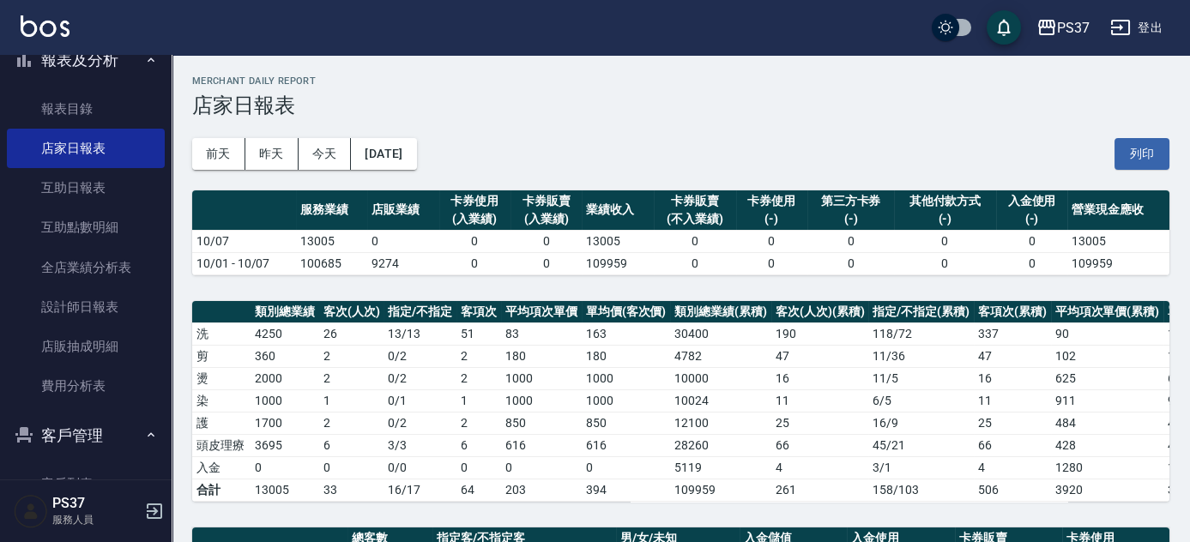
click at [634, 298] on div "PS37 [DATE] 店家日報表 列印時間： [DATE][PHONE_NUMBER]:59 Merchant Daily Report 店家日報表 [DA…" at bounding box center [681, 527] width 1018 height 945
click at [660, 279] on div "PS37 [DATE] 店家日報表 列印時間： [DATE][PHONE_NUMBER]:59 Merchant Daily Report 店家日報表 [DA…" at bounding box center [681, 527] width 1018 height 945
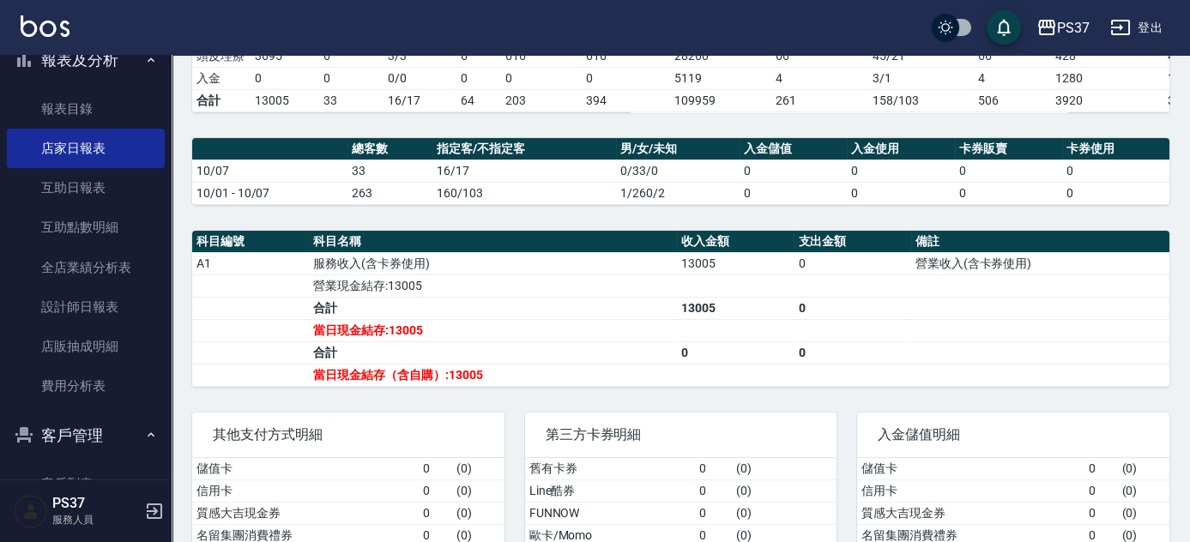
scroll to position [462, 0]
